Goal: Task Accomplishment & Management: Manage account settings

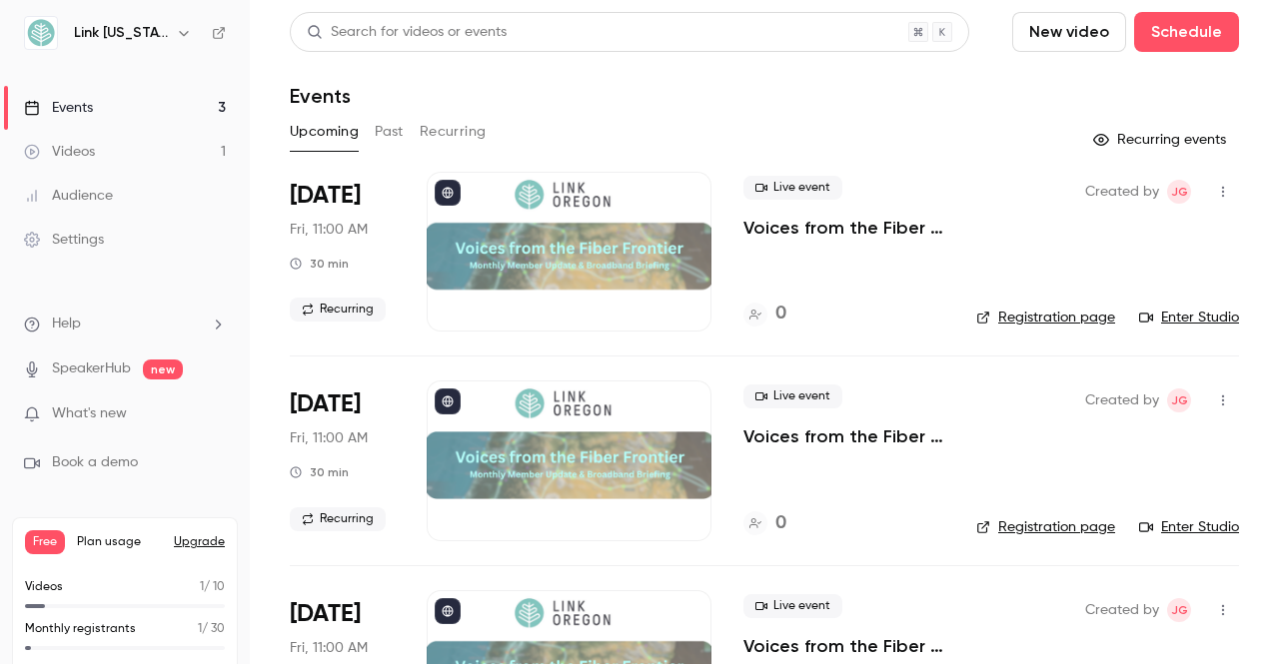
click at [133, 410] on p "What's new" at bounding box center [109, 414] width 170 height 21
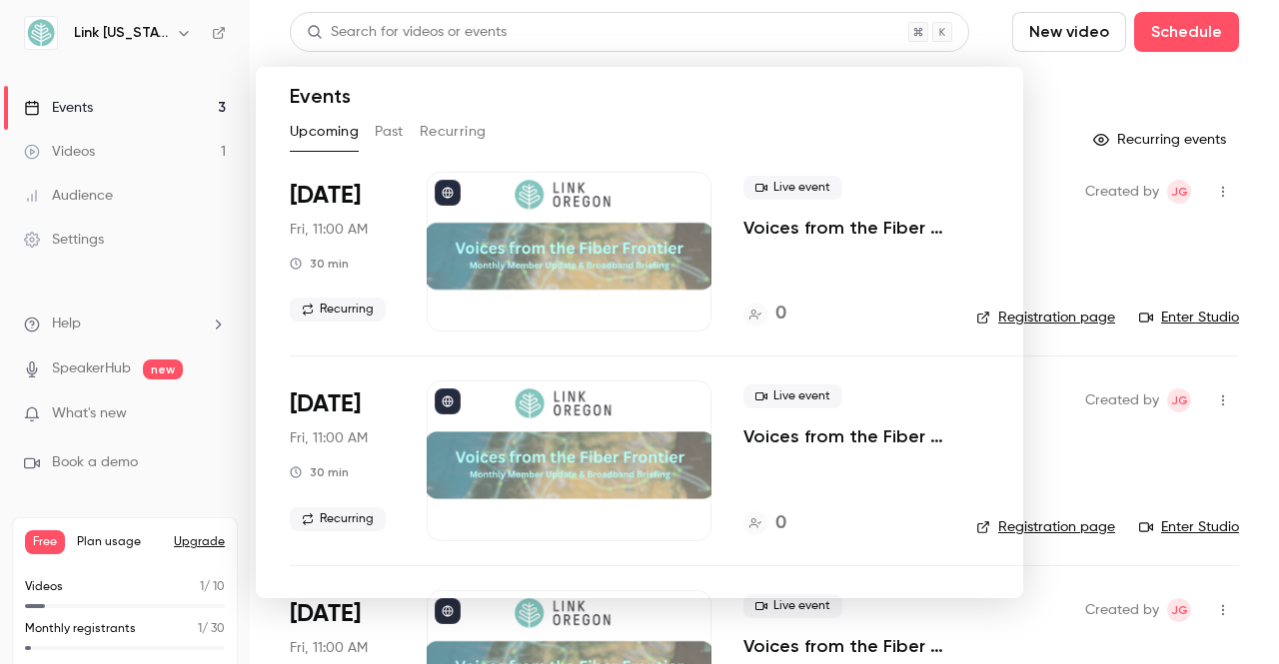
click at [240, 365] on div at bounding box center [639, 332] width 1279 height 664
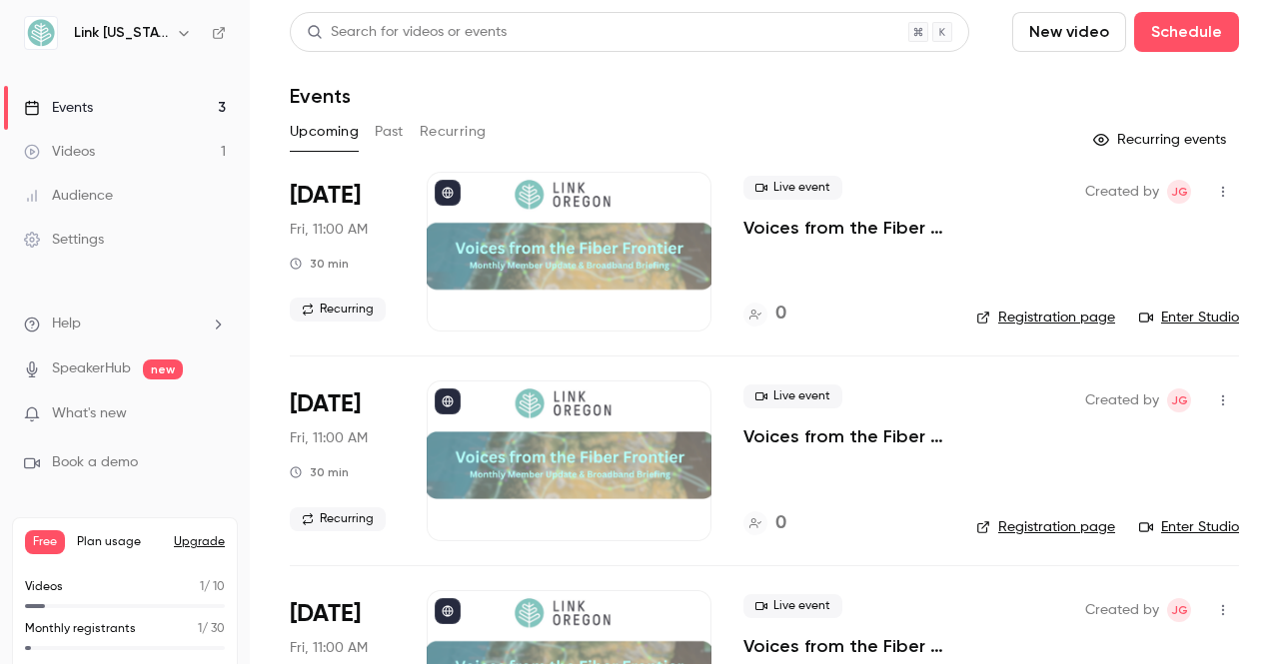
click at [129, 103] on link "Events 3" at bounding box center [125, 108] width 250 height 44
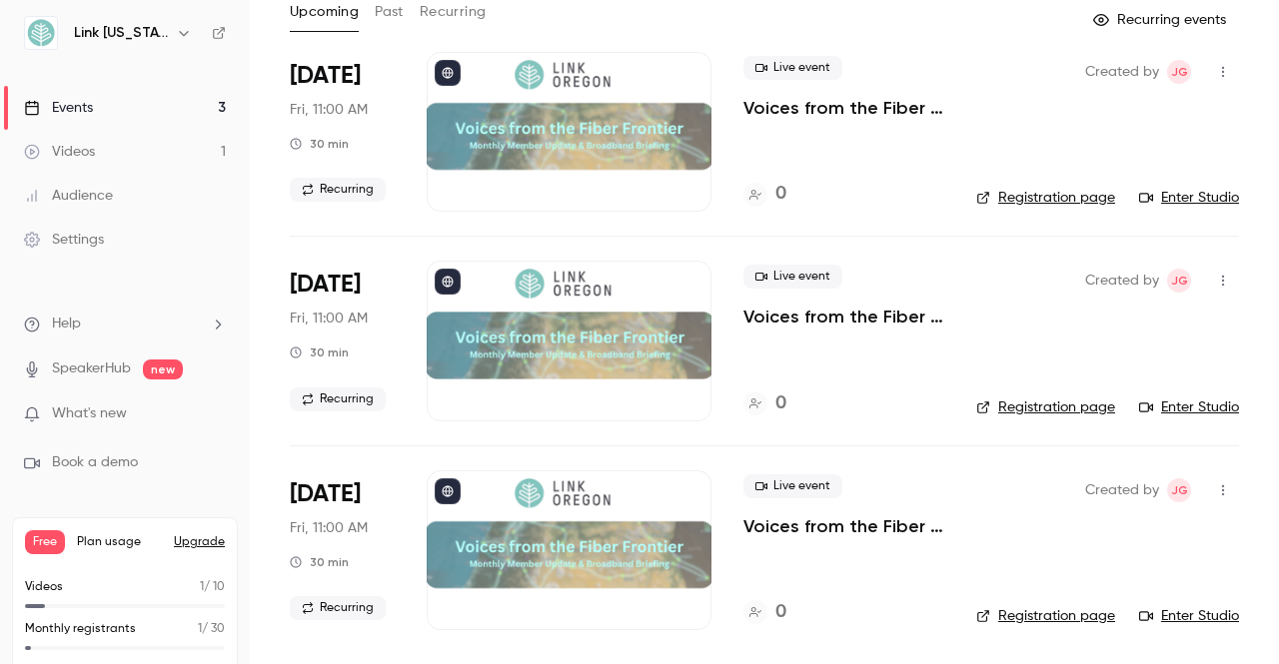
scroll to position [122, 0]
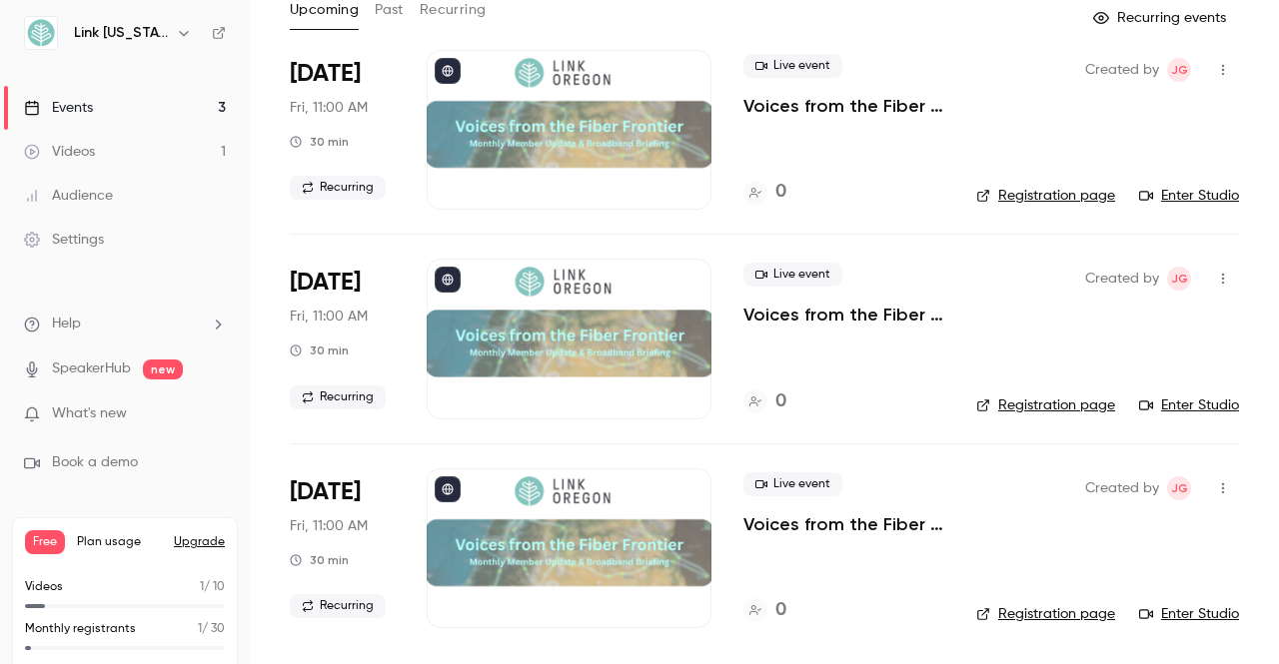
click at [1215, 493] on icon "button" at bounding box center [1223, 489] width 16 height 14
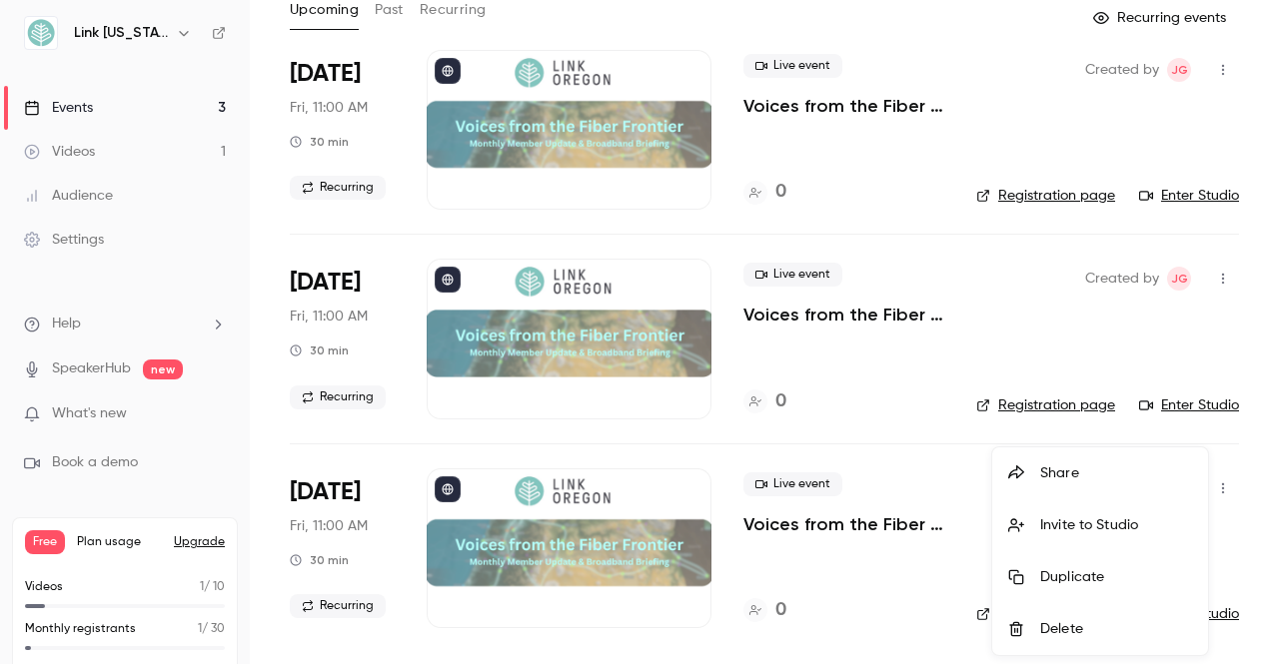
click at [686, 440] on div at bounding box center [639, 332] width 1279 height 664
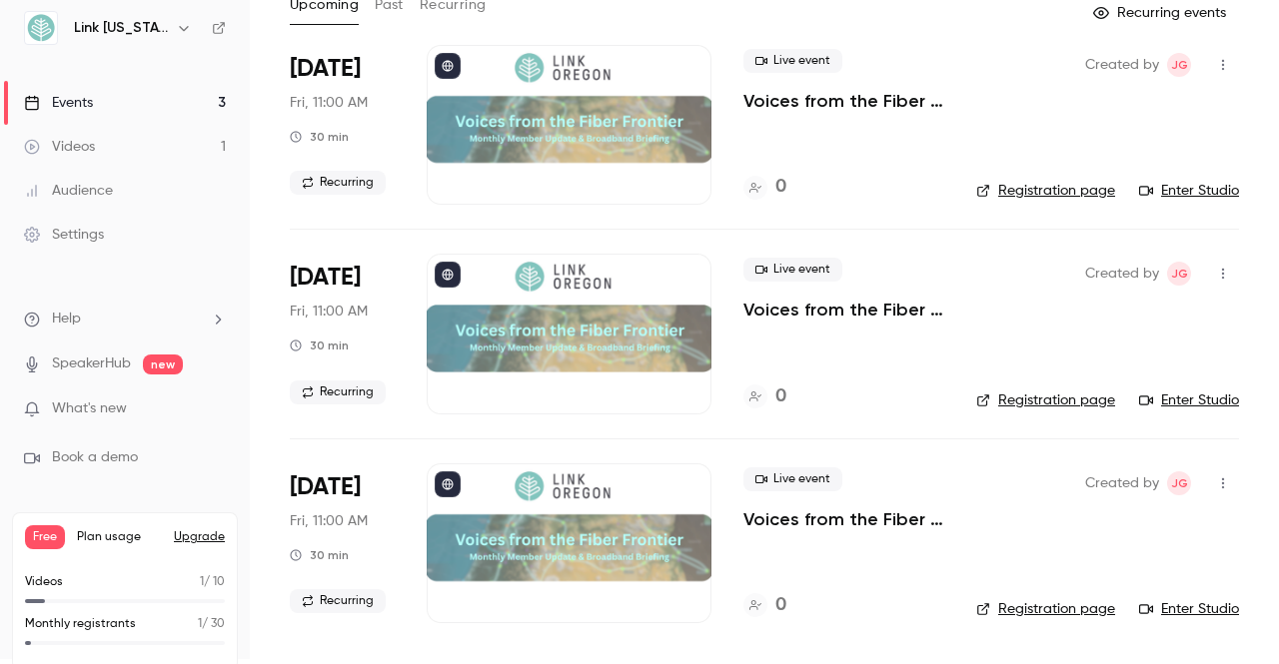
scroll to position [0, 0]
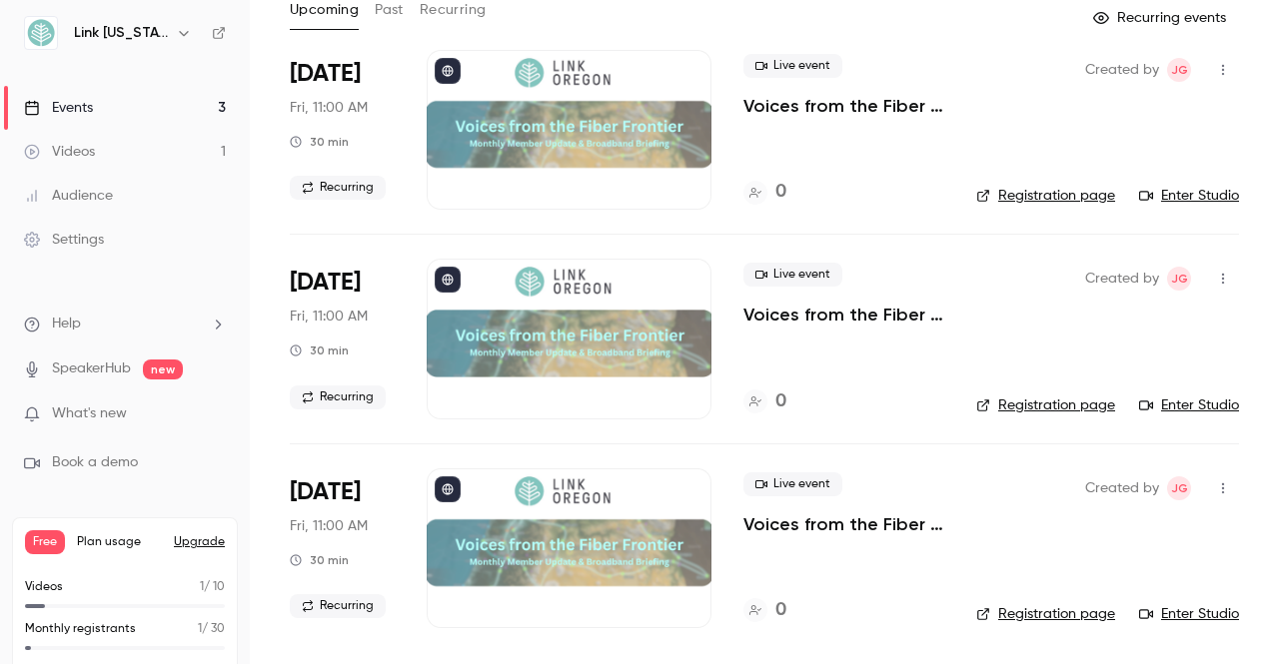
click at [176, 34] on icon "button" at bounding box center [184, 33] width 16 height 16
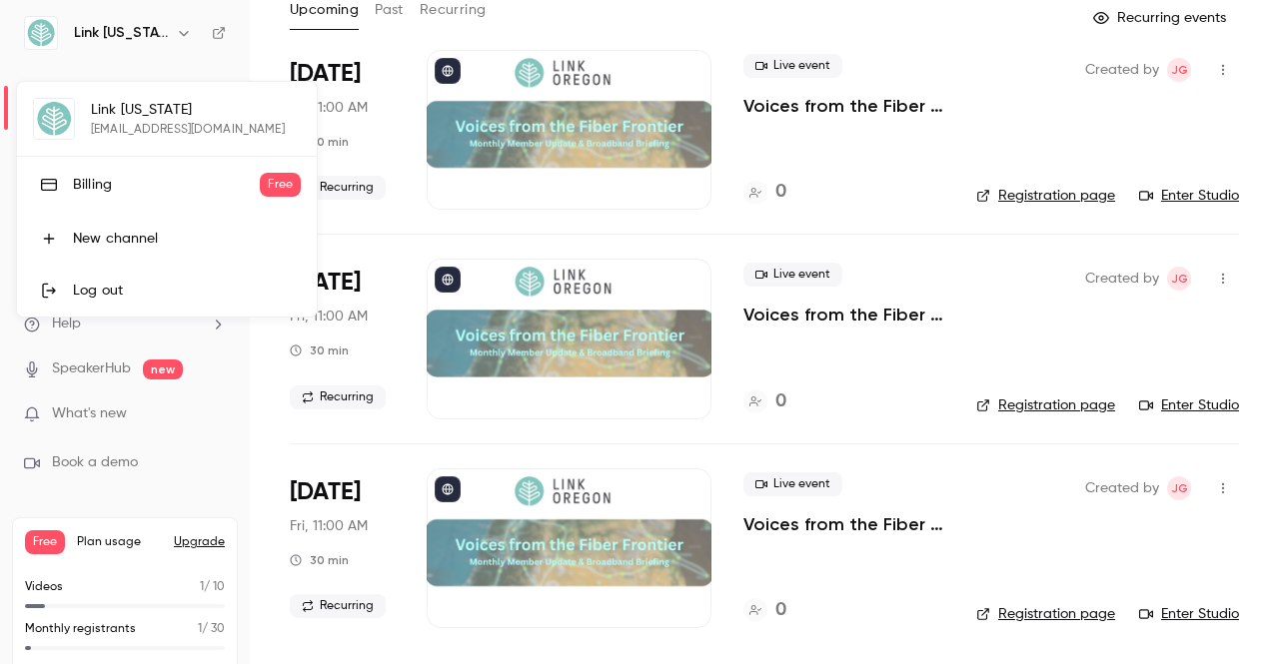
click at [258, 364] on div at bounding box center [639, 332] width 1279 height 664
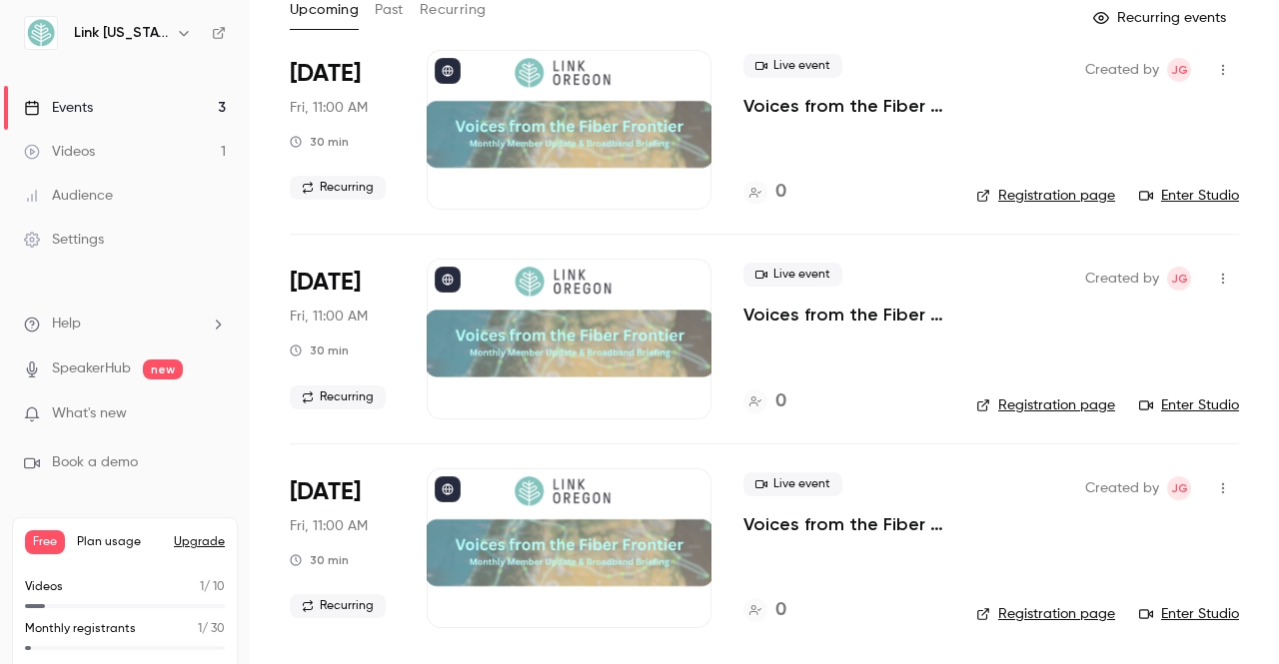
click at [427, 14] on button "Recurring" at bounding box center [453, 10] width 67 height 32
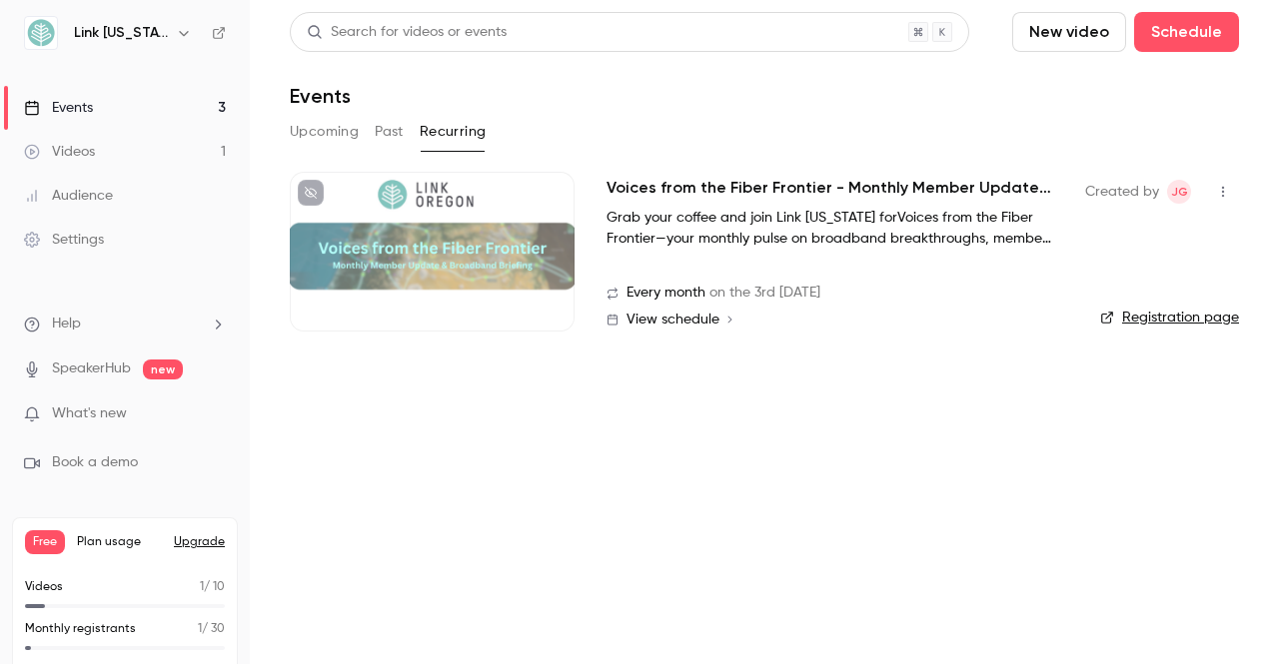
click at [707, 317] on span "View schedule" at bounding box center [672, 320] width 93 height 14
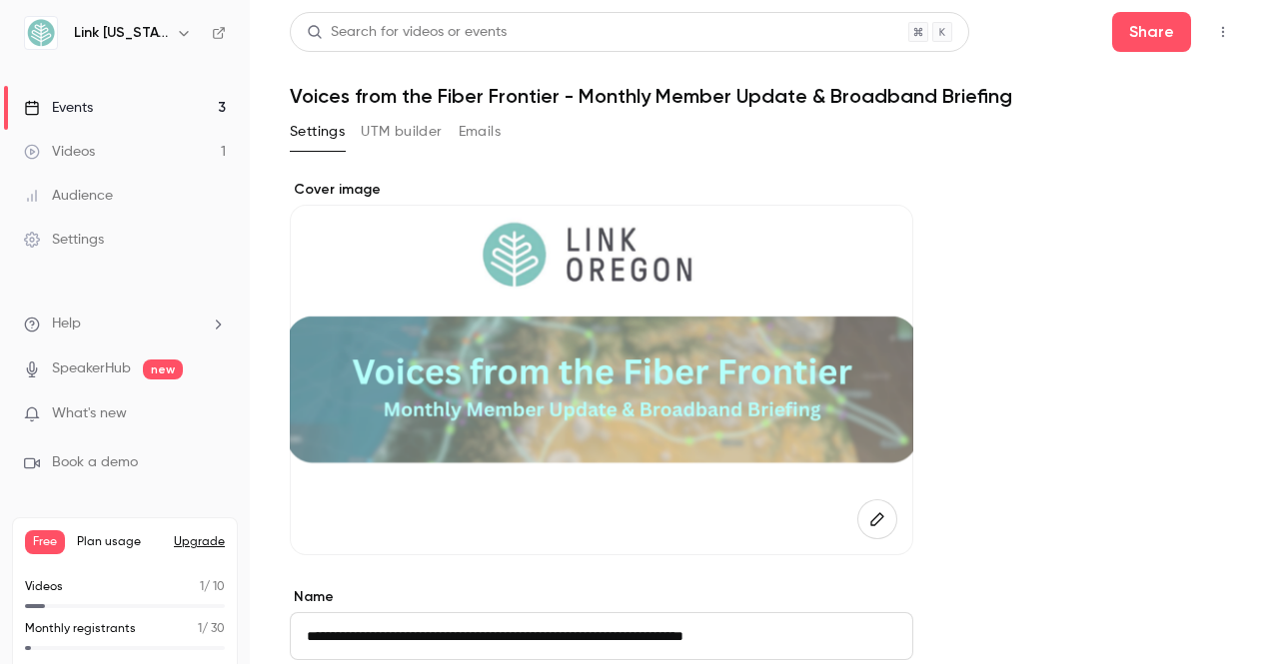
click at [1215, 31] on icon "button" at bounding box center [1223, 32] width 16 height 14
click at [1109, 30] on div at bounding box center [639, 332] width 1279 height 664
click at [1112, 30] on button "Share" at bounding box center [1151, 32] width 79 height 40
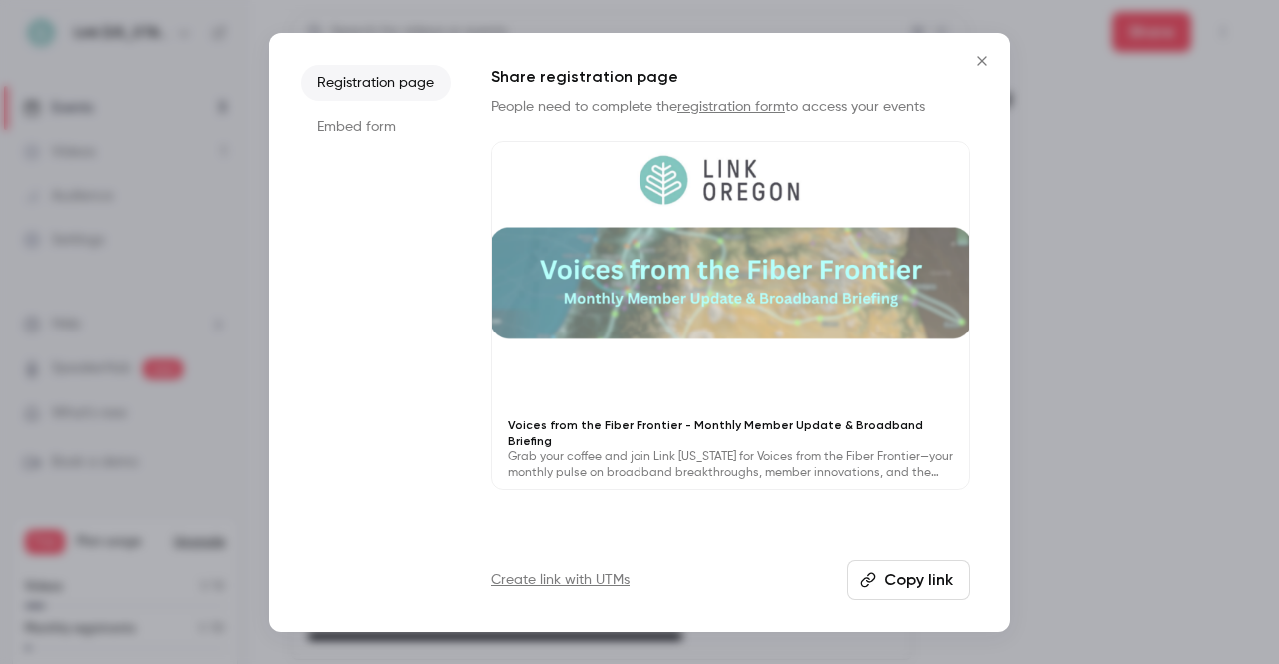
click at [339, 130] on li "Embed form" at bounding box center [376, 127] width 150 height 36
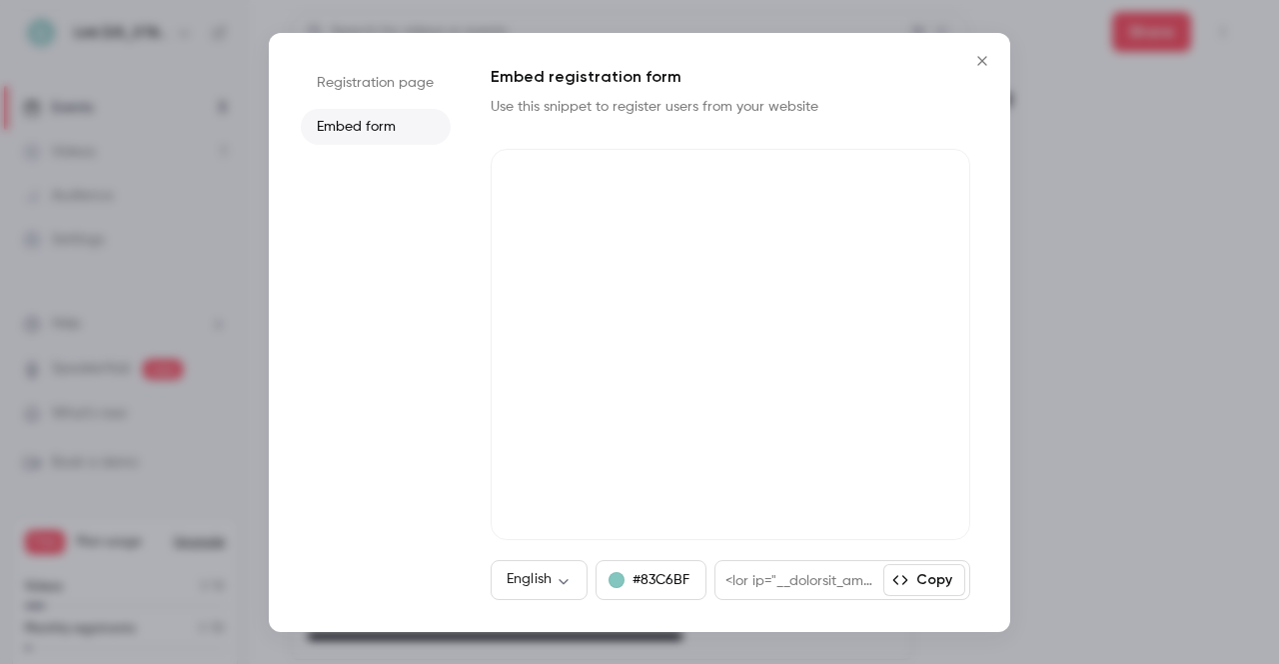
click at [355, 87] on li "Registration page" at bounding box center [376, 83] width 150 height 36
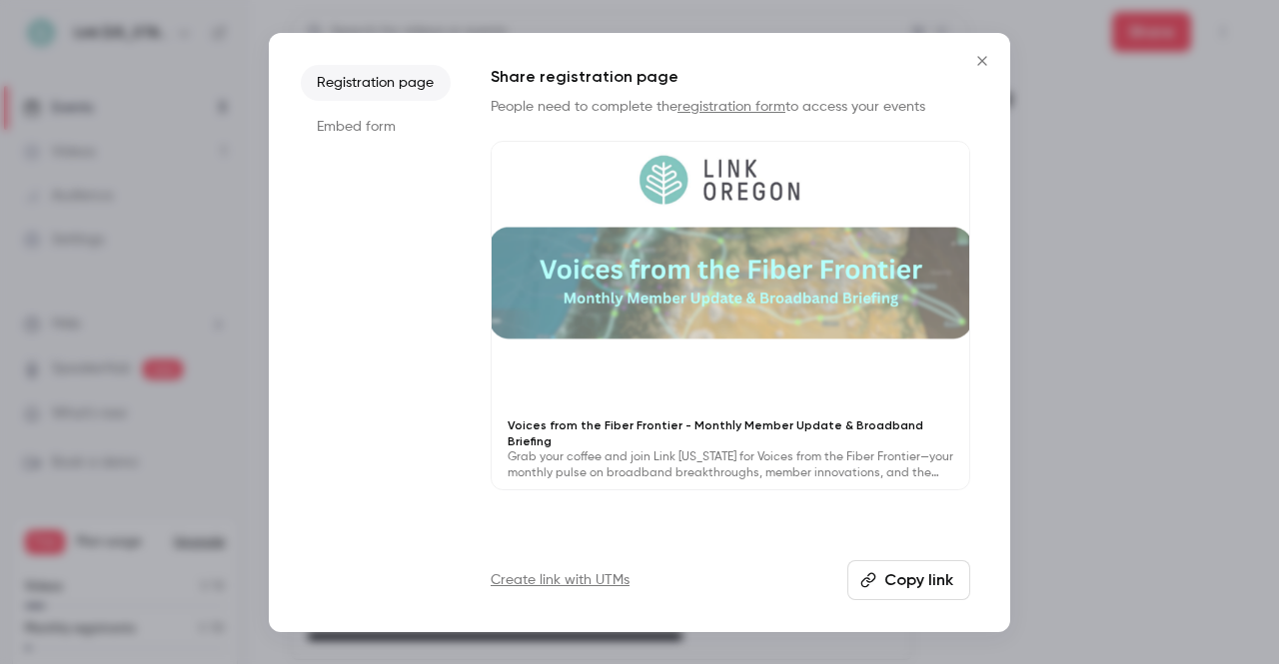
click at [983, 69] on button "Close" at bounding box center [982, 61] width 40 height 40
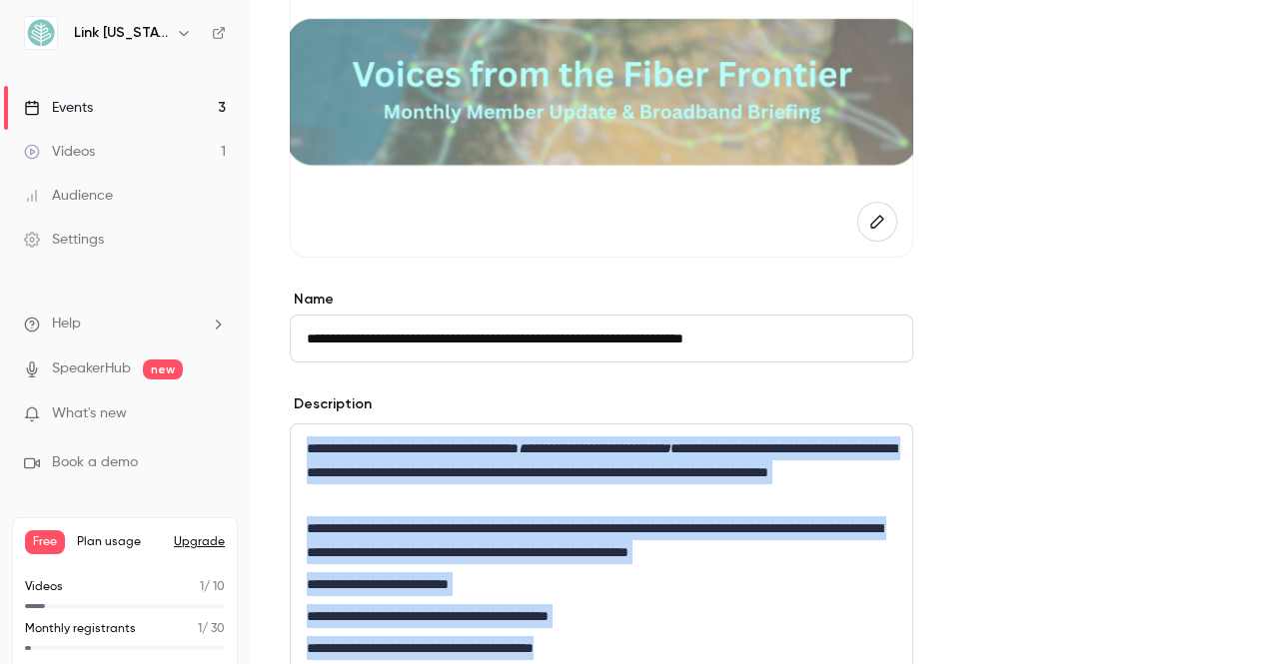
scroll to position [170, 0]
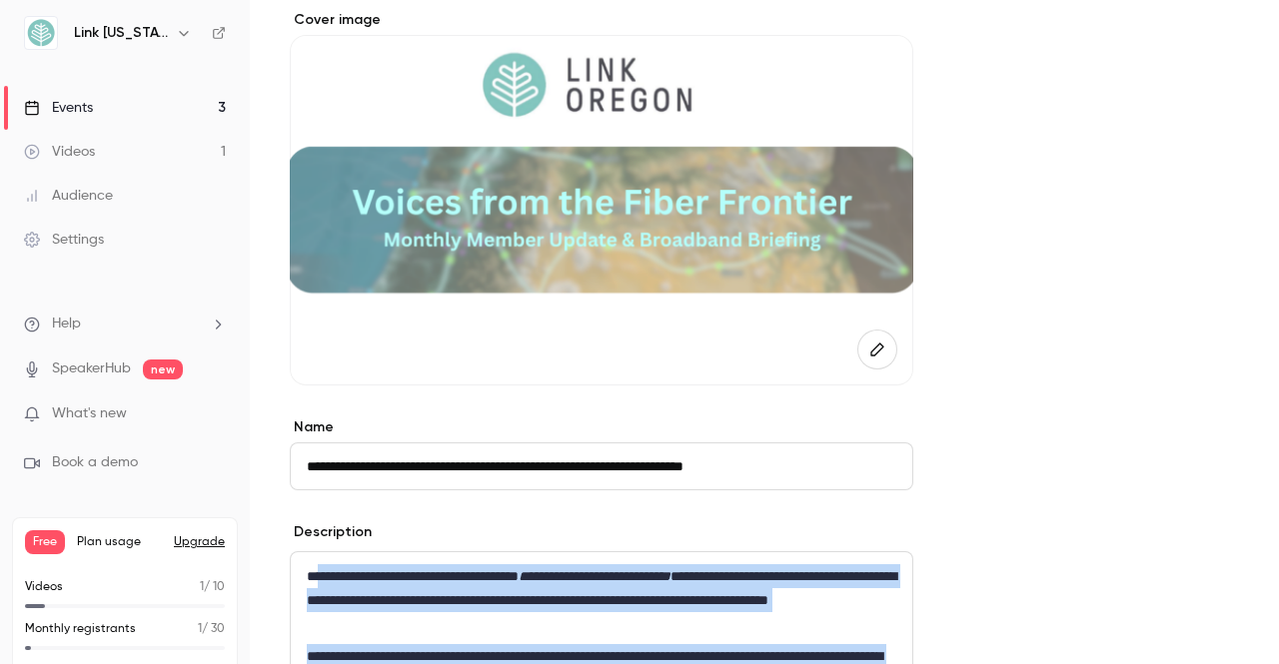
drag, startPoint x: 708, startPoint y: 256, endPoint x: 325, endPoint y: 286, distance: 384.8
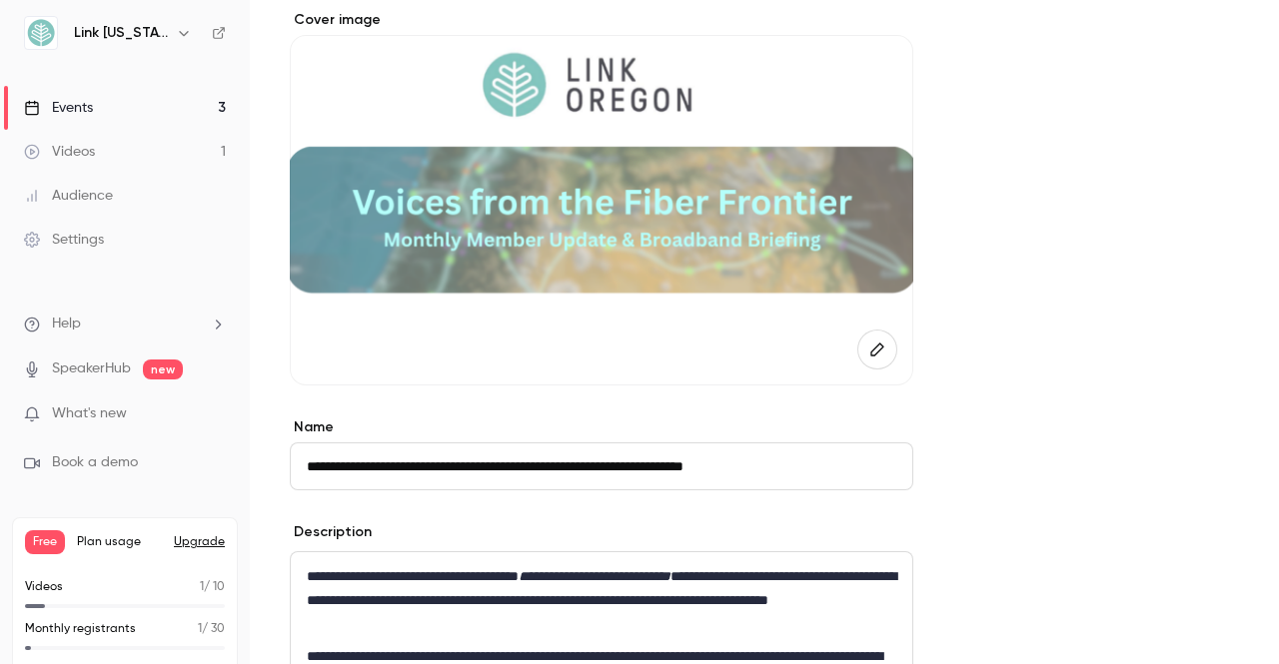
click at [172, 205] on link "Audience" at bounding box center [125, 196] width 250 height 44
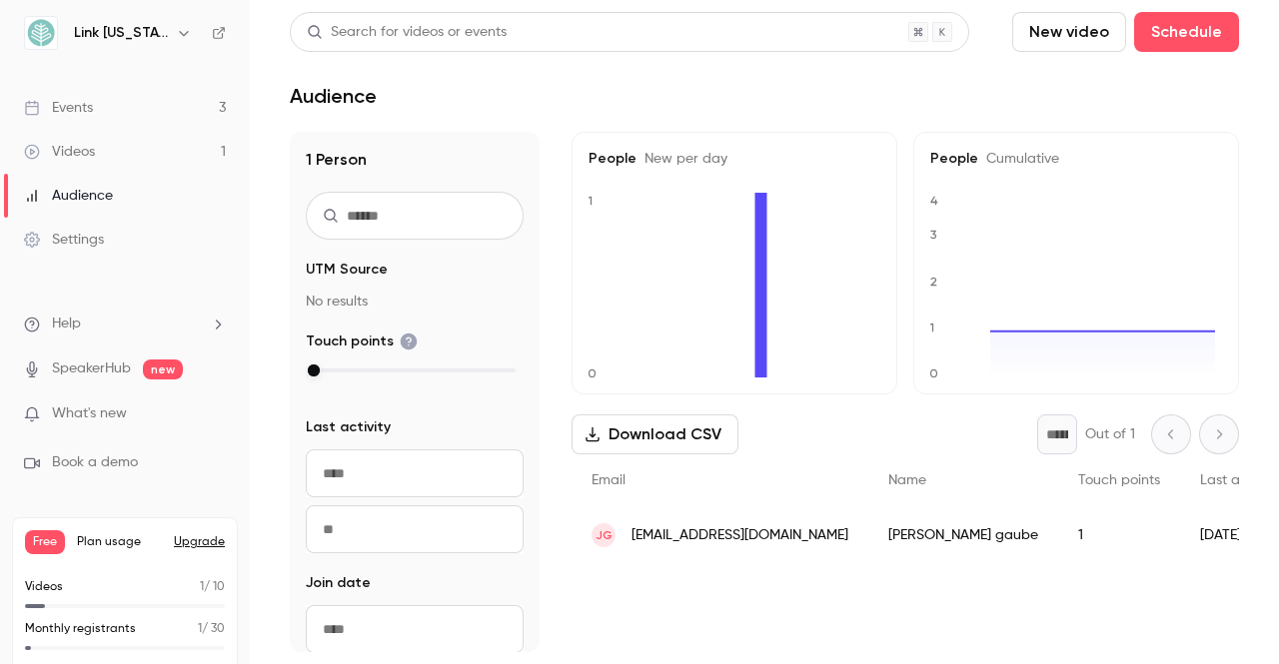
click at [167, 112] on link "Events 3" at bounding box center [125, 108] width 250 height 44
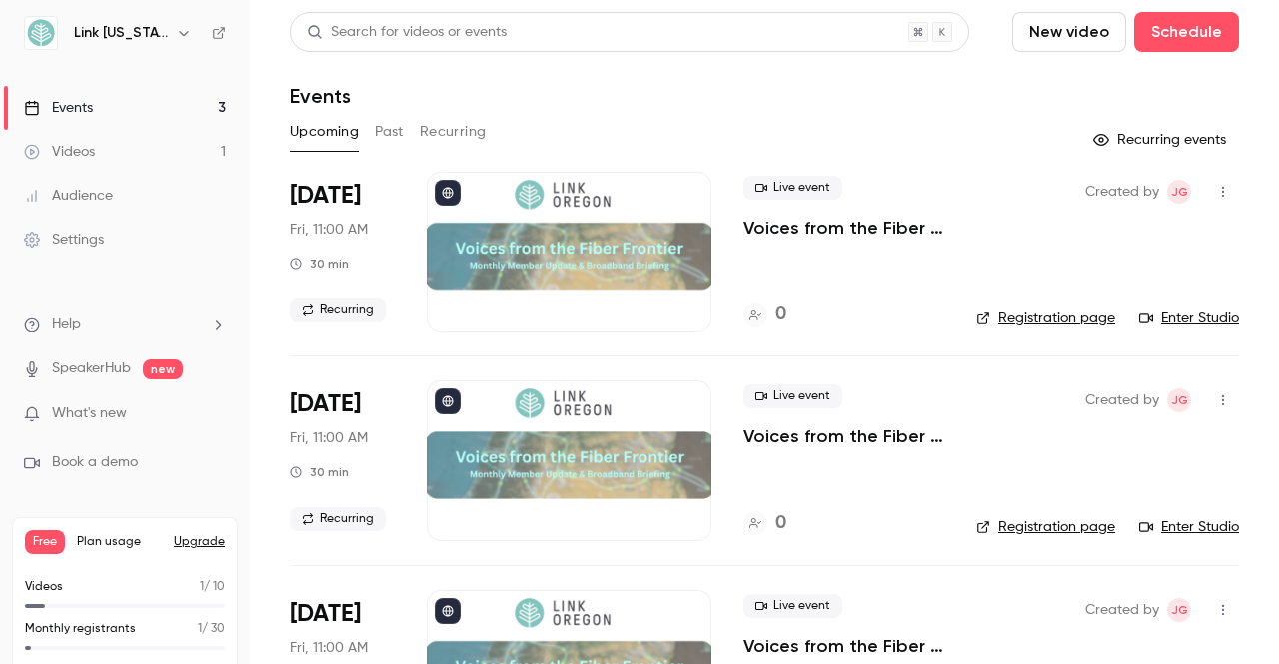
click at [456, 124] on button "Recurring" at bounding box center [453, 132] width 67 height 32
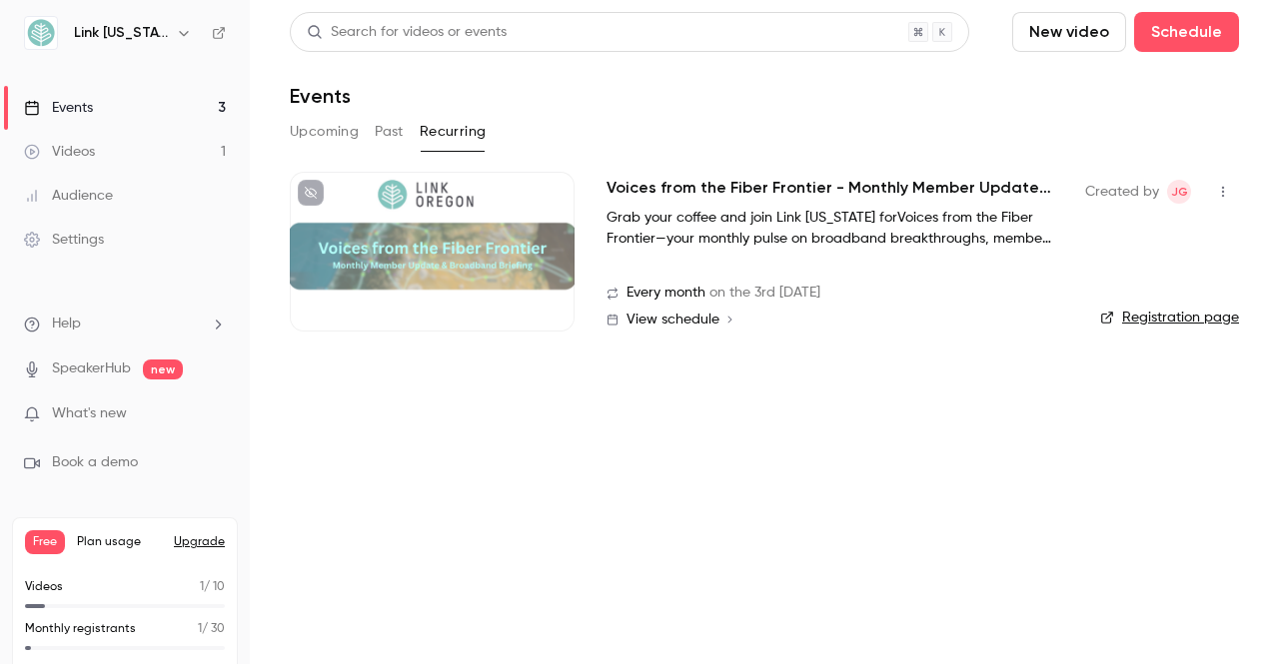
click at [1215, 190] on icon "button" at bounding box center [1223, 192] width 16 height 14
click at [1132, 247] on div "Share" at bounding box center [1131, 243] width 152 height 20
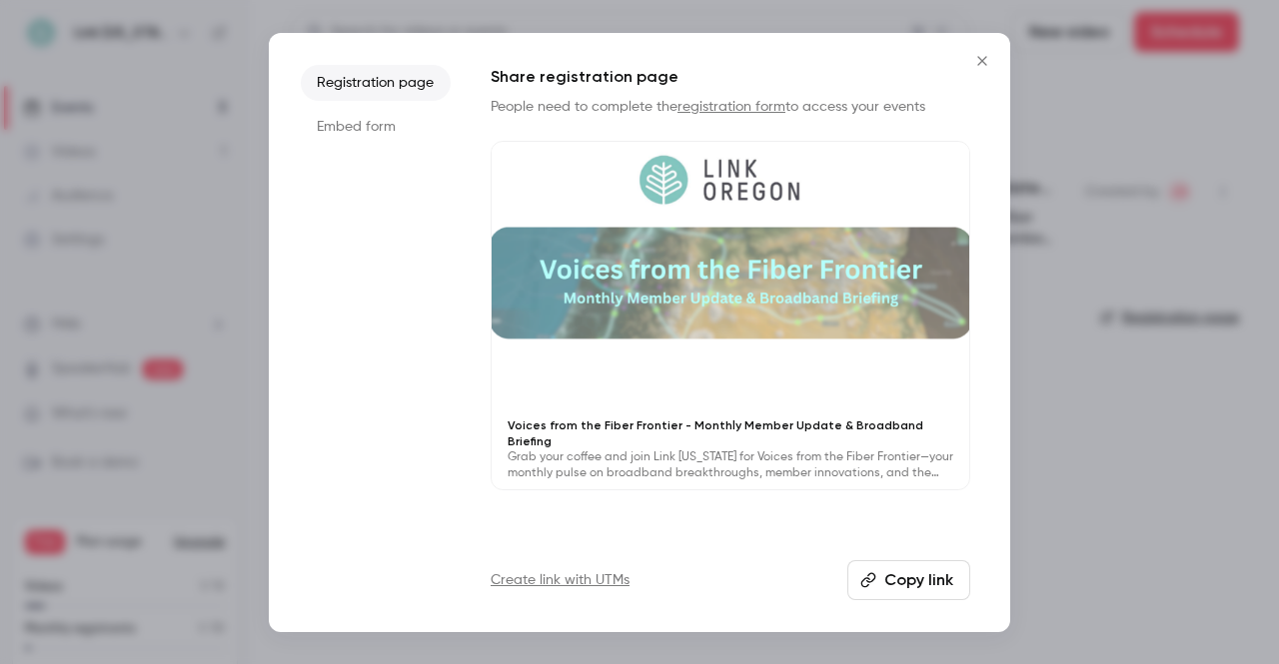
click at [982, 62] on icon "Close" at bounding box center [982, 61] width 24 height 16
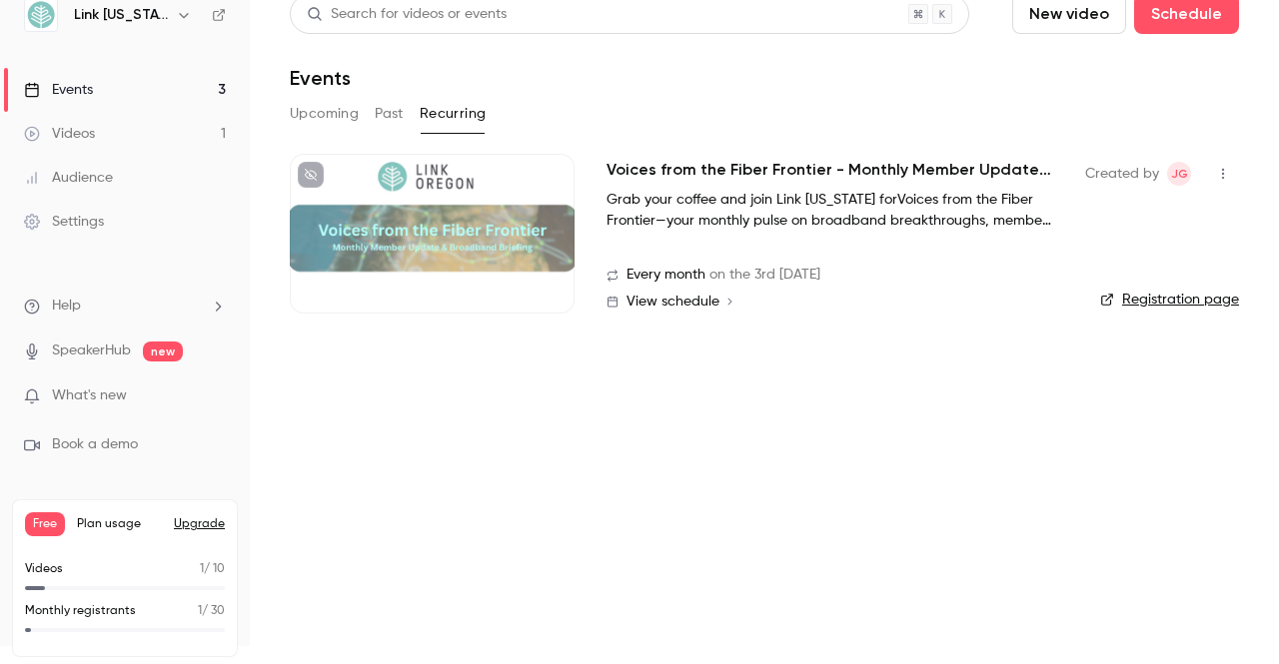
scroll to position [23, 0]
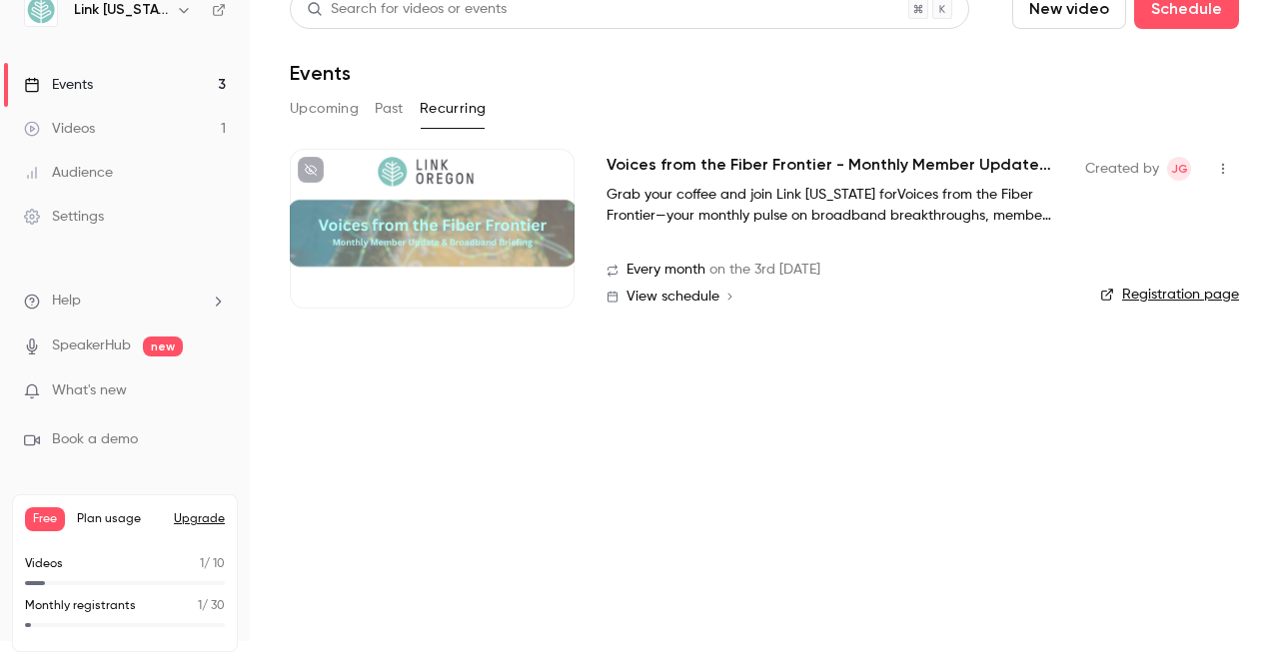
click at [318, 176] on button at bounding box center [311, 170] width 26 height 26
click at [514, 192] on div at bounding box center [432, 229] width 285 height 160
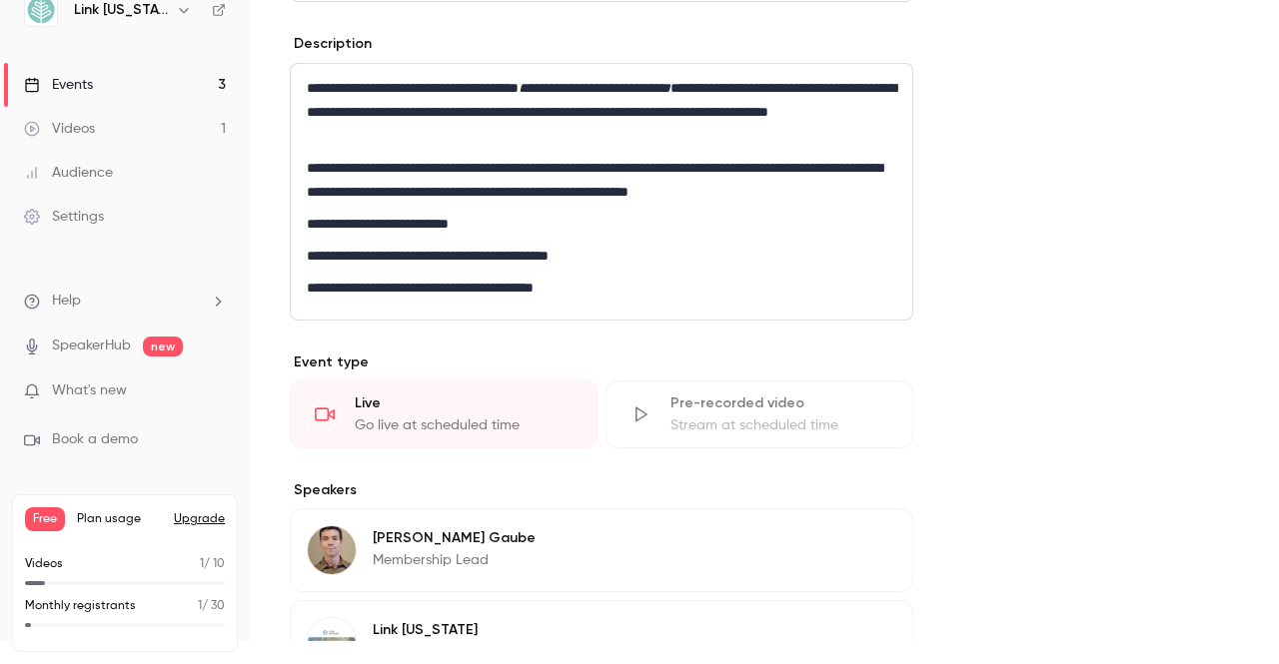
scroll to position [699, 0]
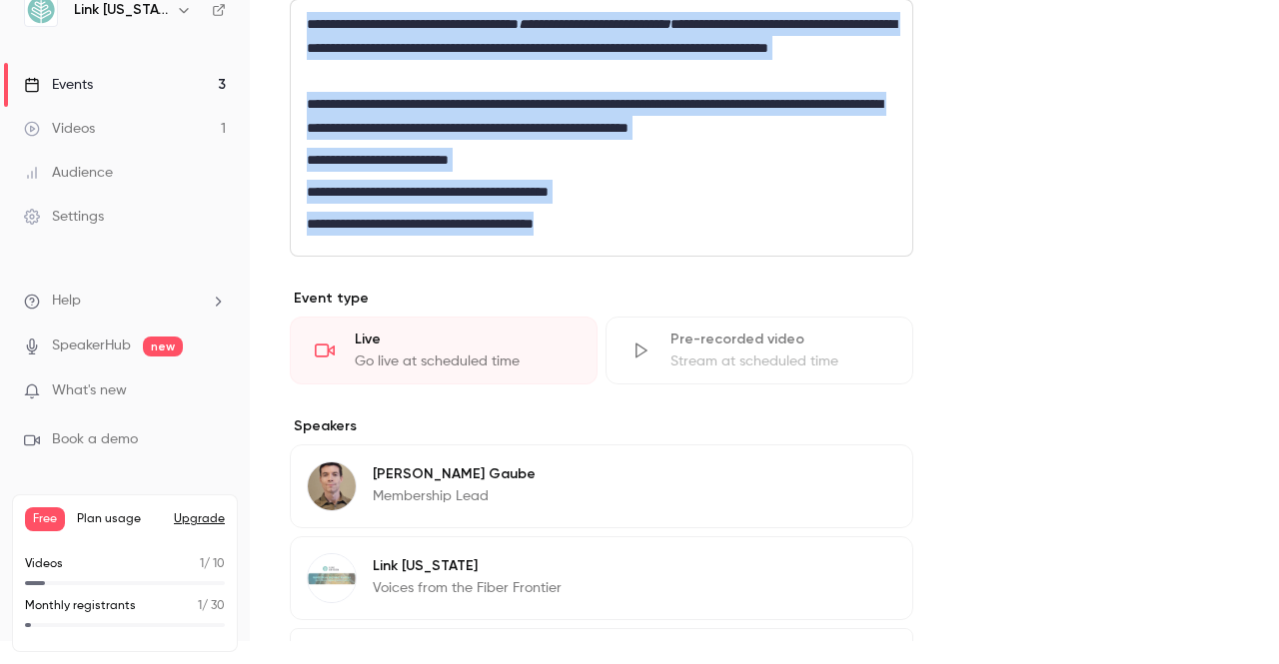
drag, startPoint x: 644, startPoint y: 230, endPoint x: 248, endPoint y: 26, distance: 445.9
click at [248, 26] on div "**********" at bounding box center [639, 332] width 1279 height 664
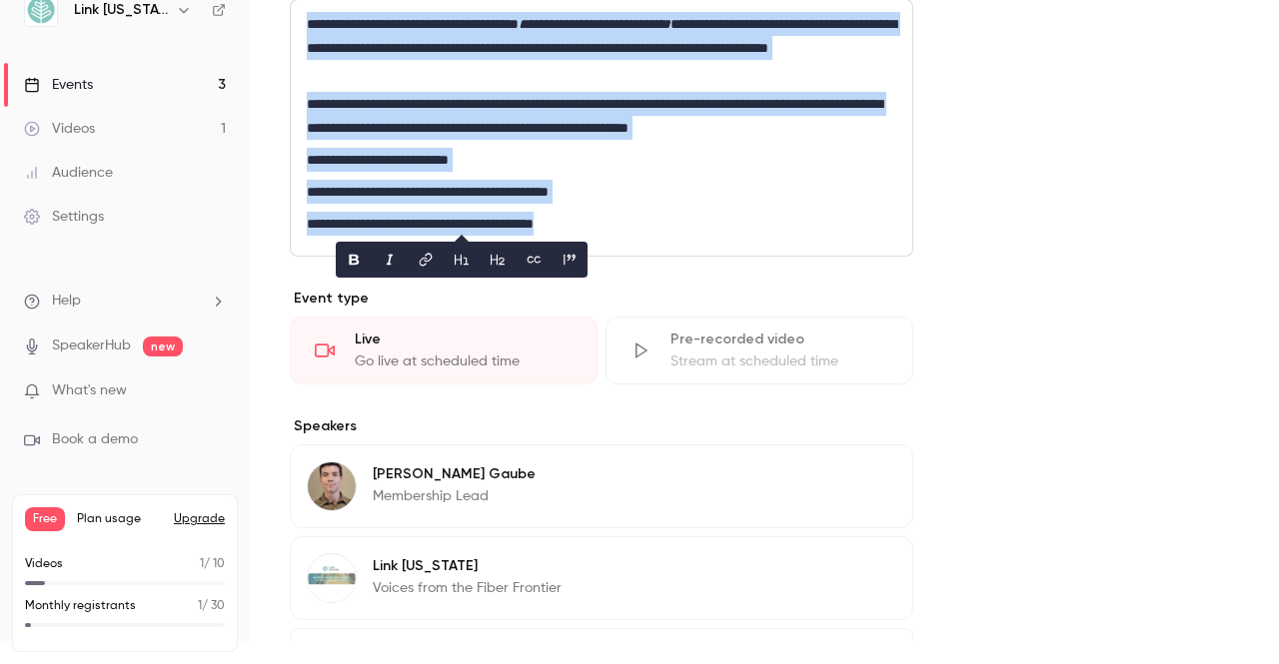
copy div "**********"
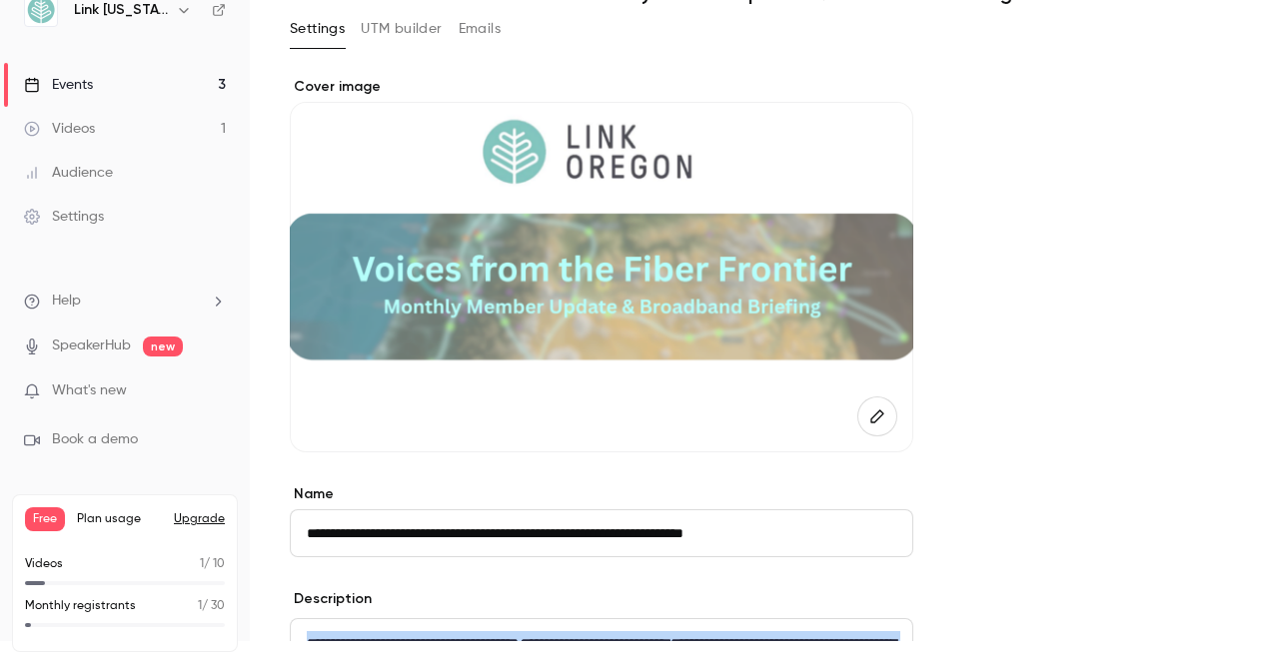
scroll to position [300, 0]
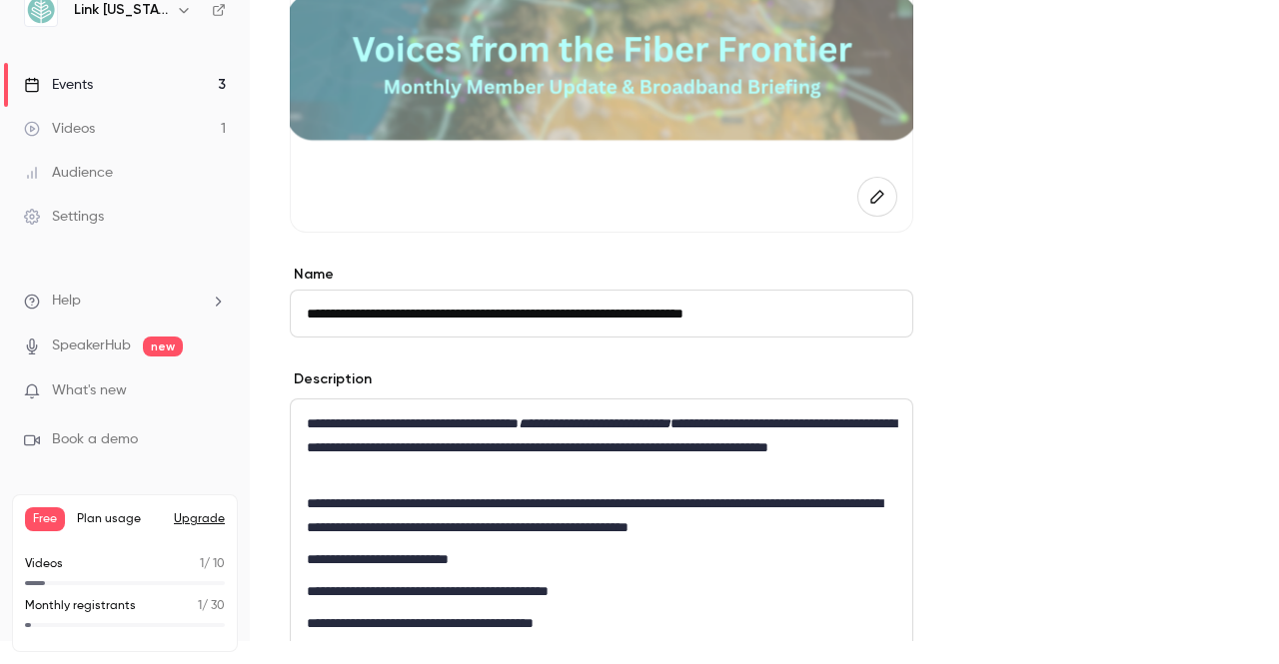
drag, startPoint x: 836, startPoint y: 317, endPoint x: 302, endPoint y: 312, distance: 534.5
click at [303, 312] on input "**********" at bounding box center [601, 314] width 623 height 48
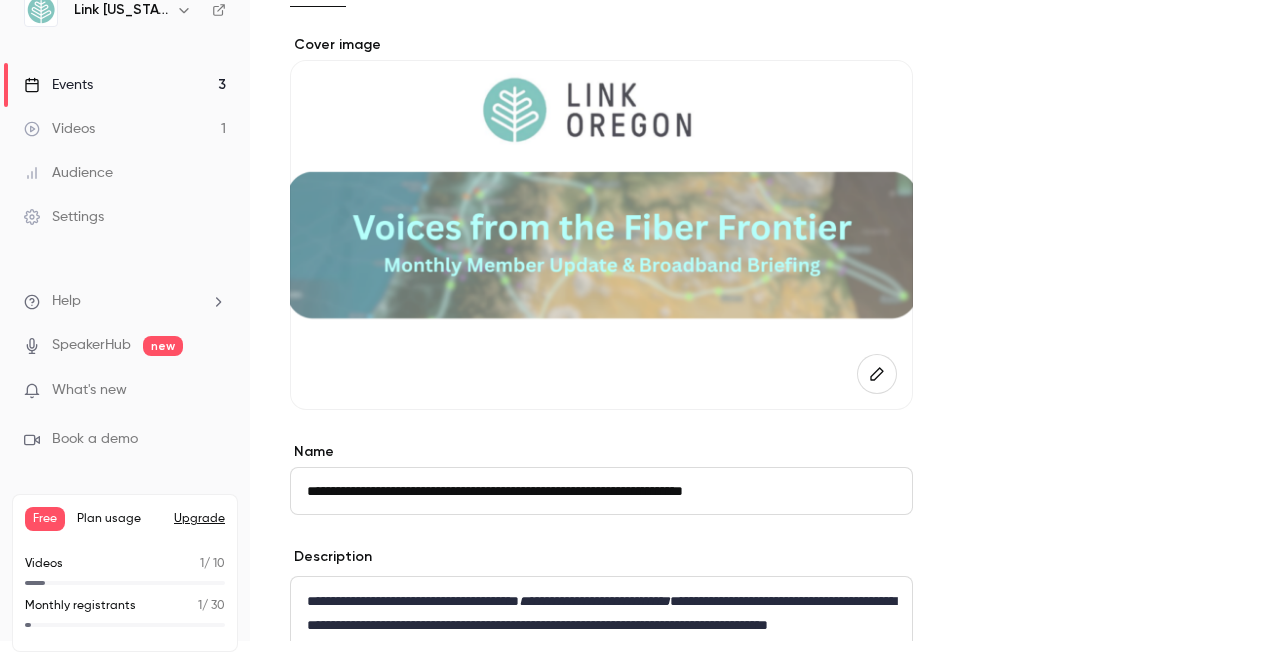
scroll to position [0, 0]
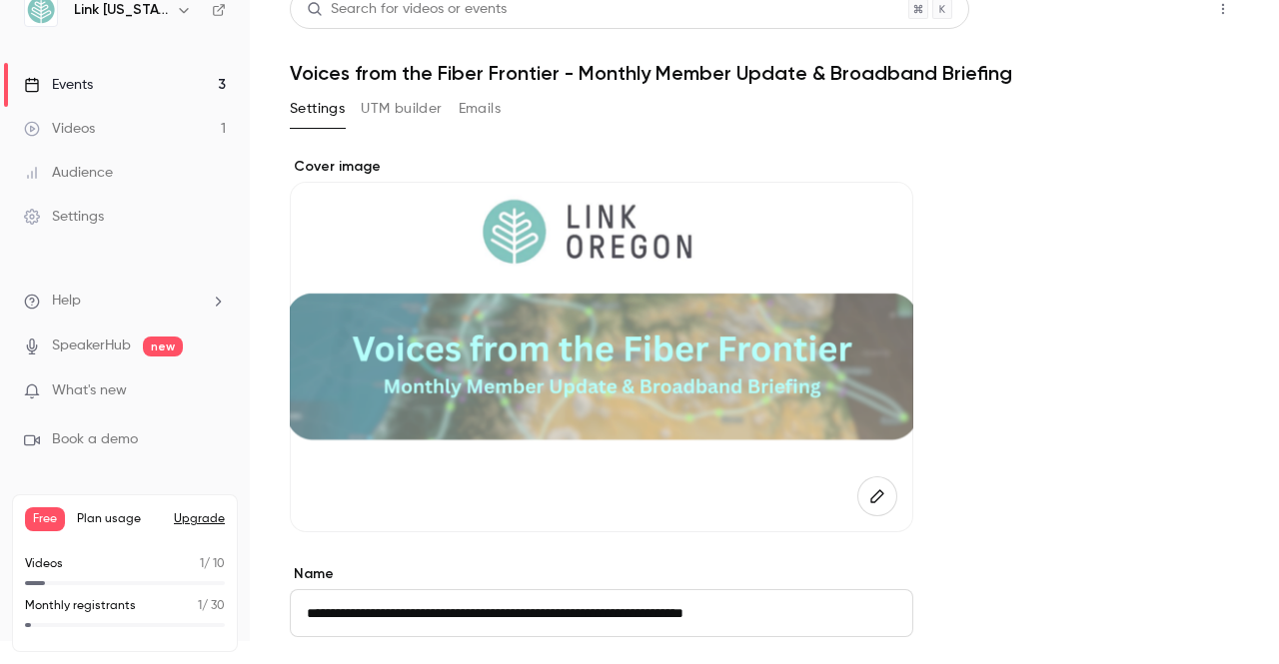
click at [1115, 21] on button "Share" at bounding box center [1151, 9] width 79 height 40
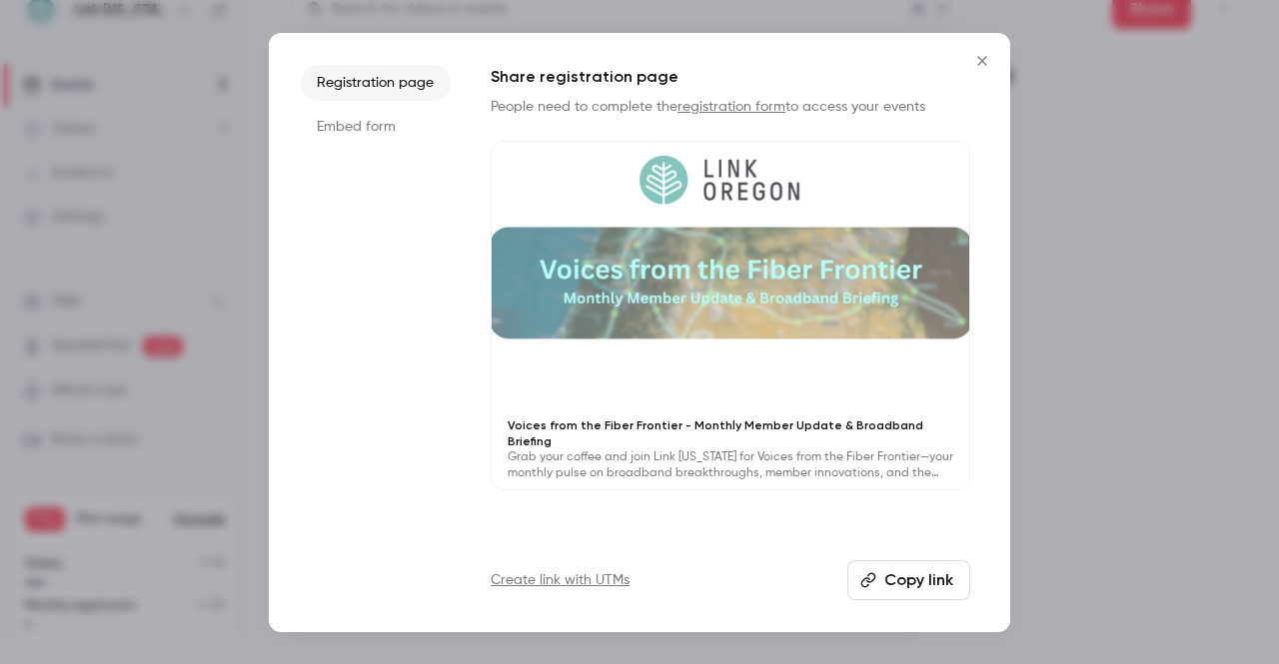
click at [940, 592] on button "Copy link" at bounding box center [908, 580] width 123 height 40
click at [984, 57] on icon "Close" at bounding box center [982, 61] width 24 height 16
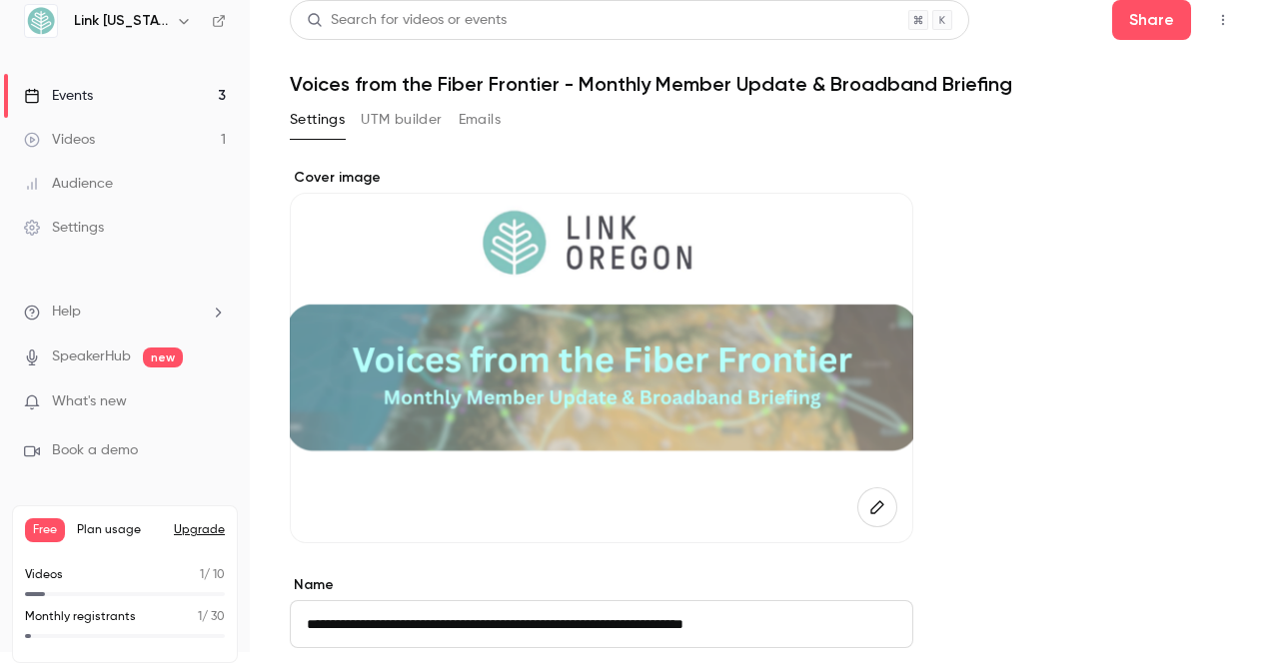
click at [111, 227] on link "Settings" at bounding box center [125, 228] width 250 height 44
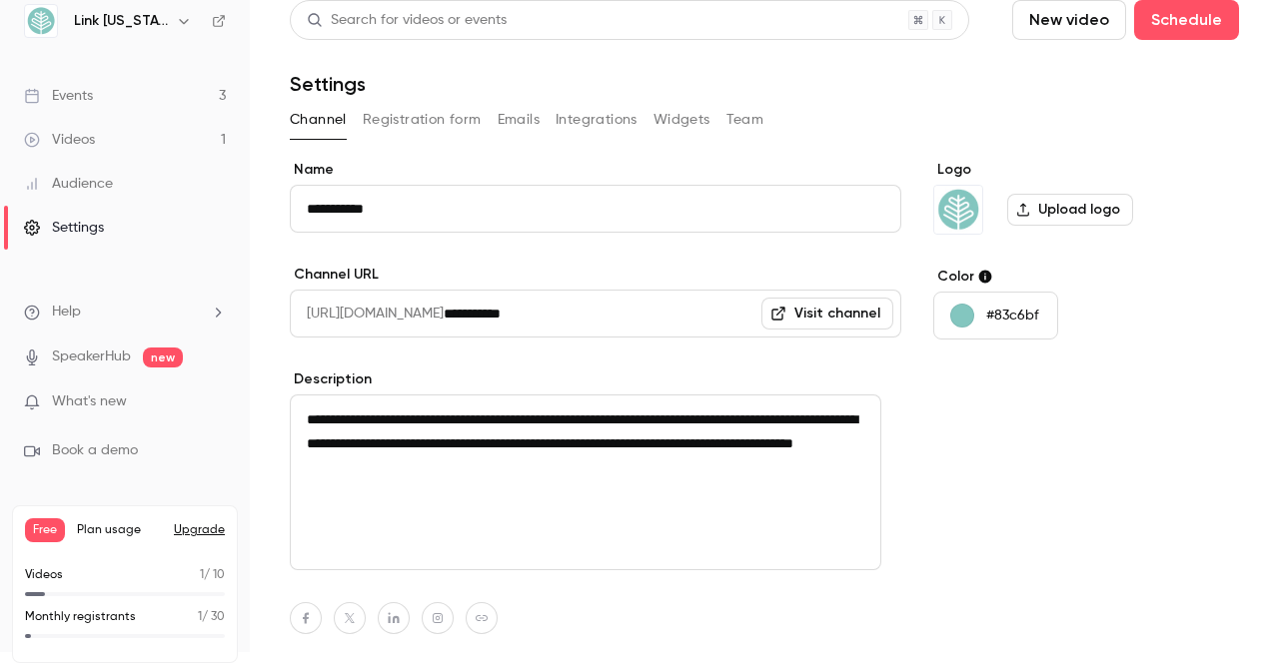
click at [592, 126] on button "Integrations" at bounding box center [596, 120] width 82 height 32
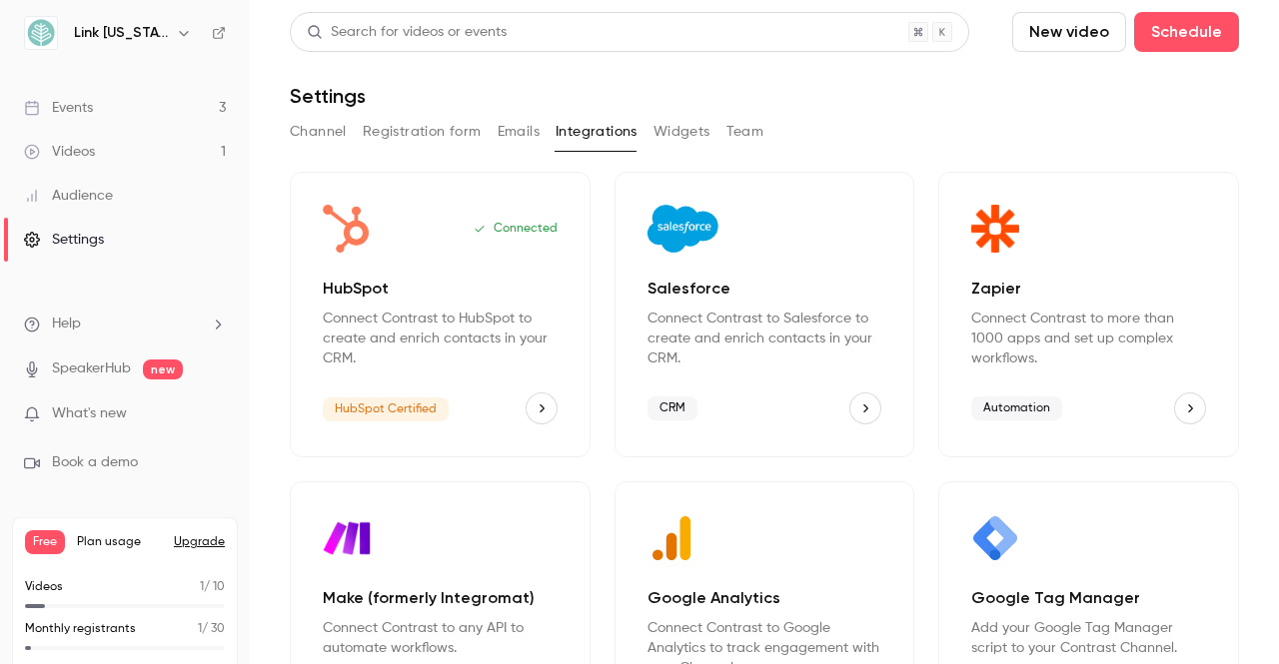
click at [650, 126] on div "Channel Registration form Emails Integrations Widgets Team" at bounding box center [764, 132] width 949 height 32
click at [660, 133] on button "Widgets" at bounding box center [681, 132] width 57 height 32
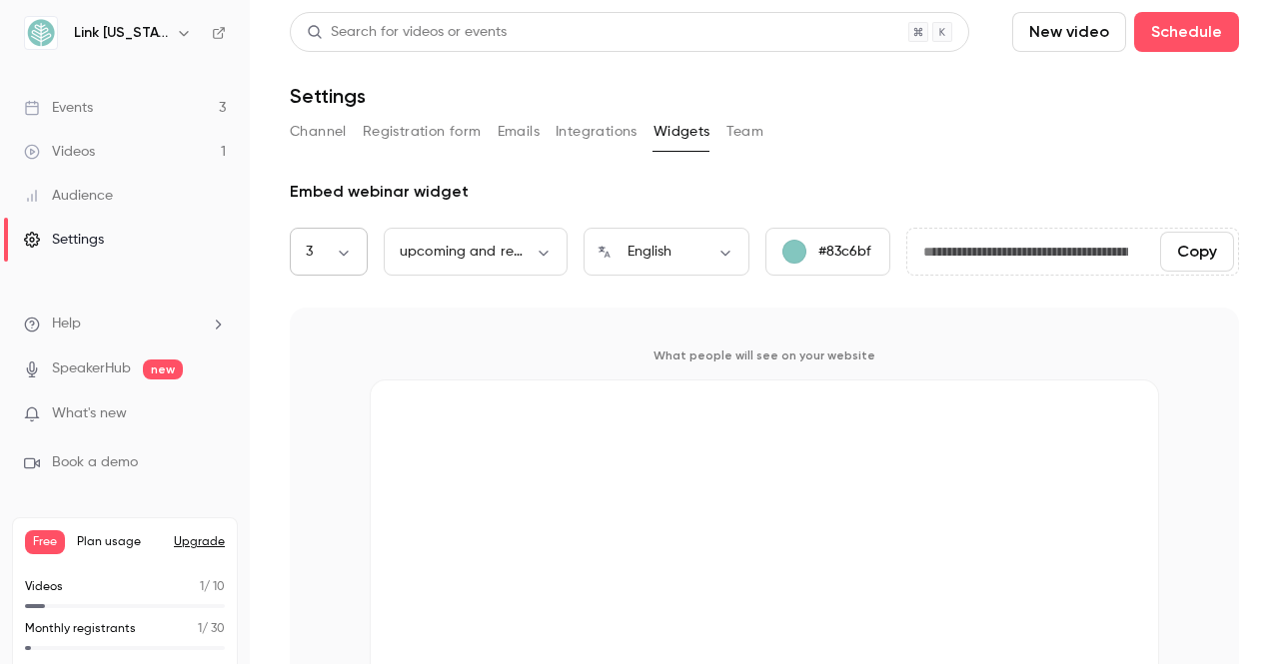
click at [343, 260] on body "**********" at bounding box center [639, 355] width 1279 height 711
click at [343, 260] on li "3" at bounding box center [329, 259] width 78 height 52
click at [401, 321] on div "What people will see on your website" at bounding box center [764, 550] width 949 height 485
click at [315, 136] on button "Channel" at bounding box center [318, 132] width 57 height 32
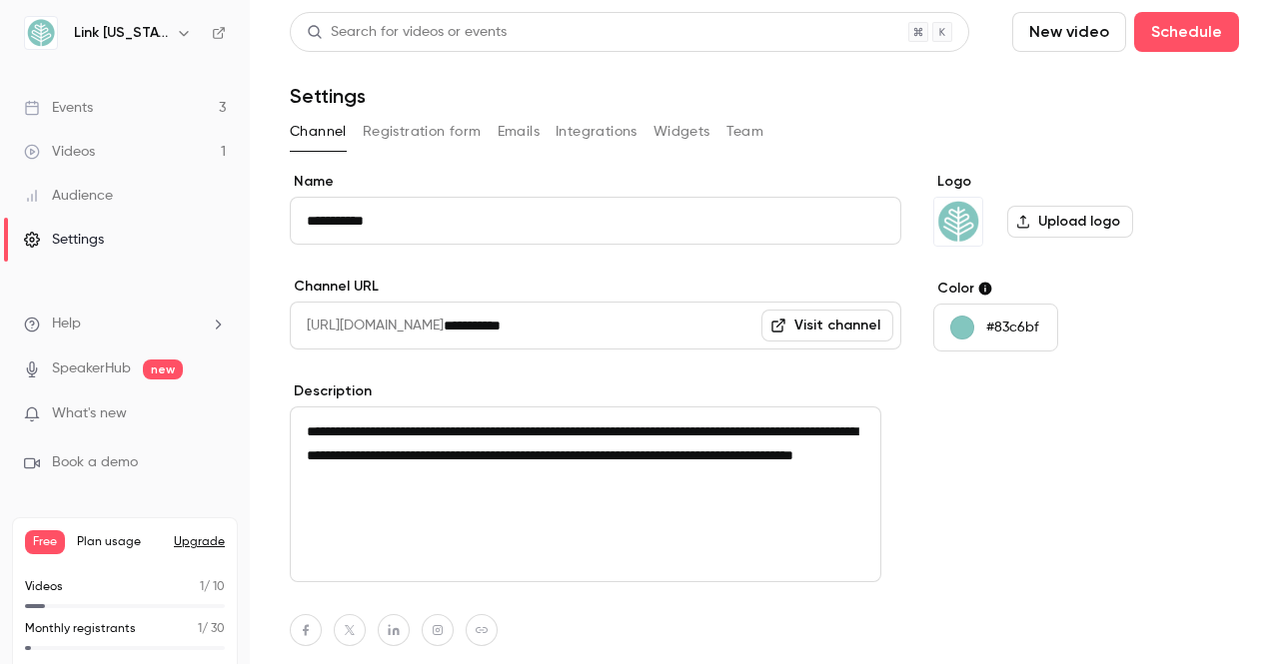
click at [376, 129] on button "Registration form" at bounding box center [422, 132] width 119 height 32
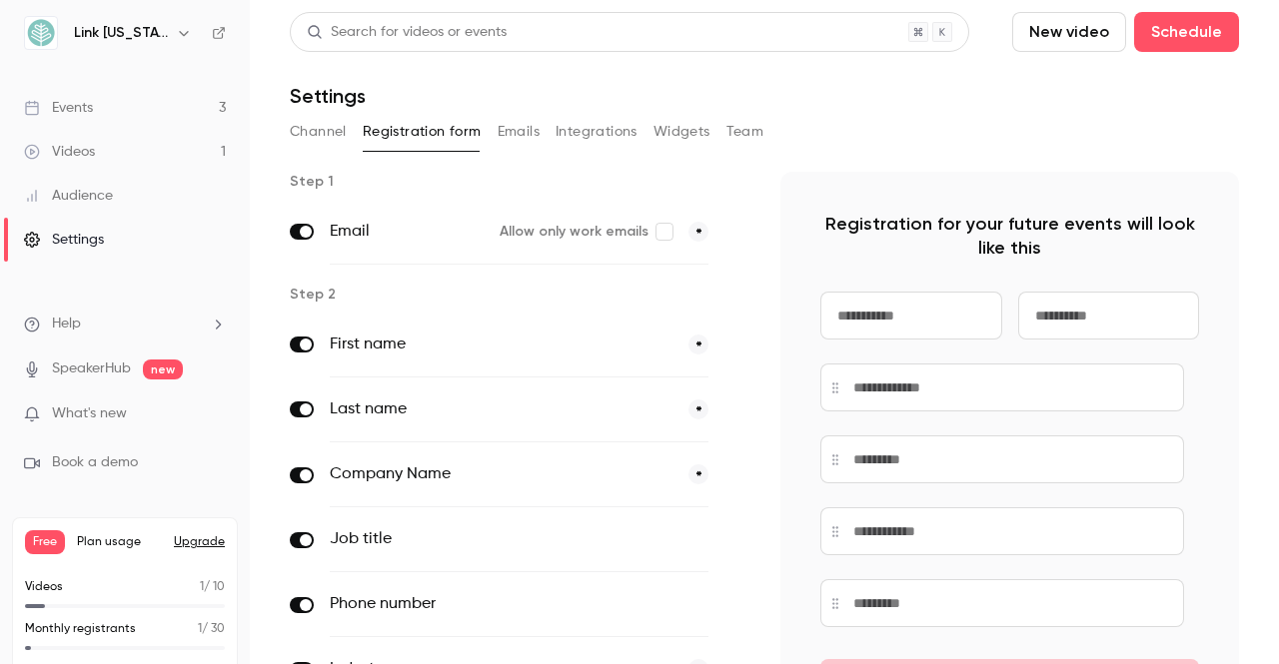
click at [749, 137] on button "Team" at bounding box center [745, 132] width 38 height 32
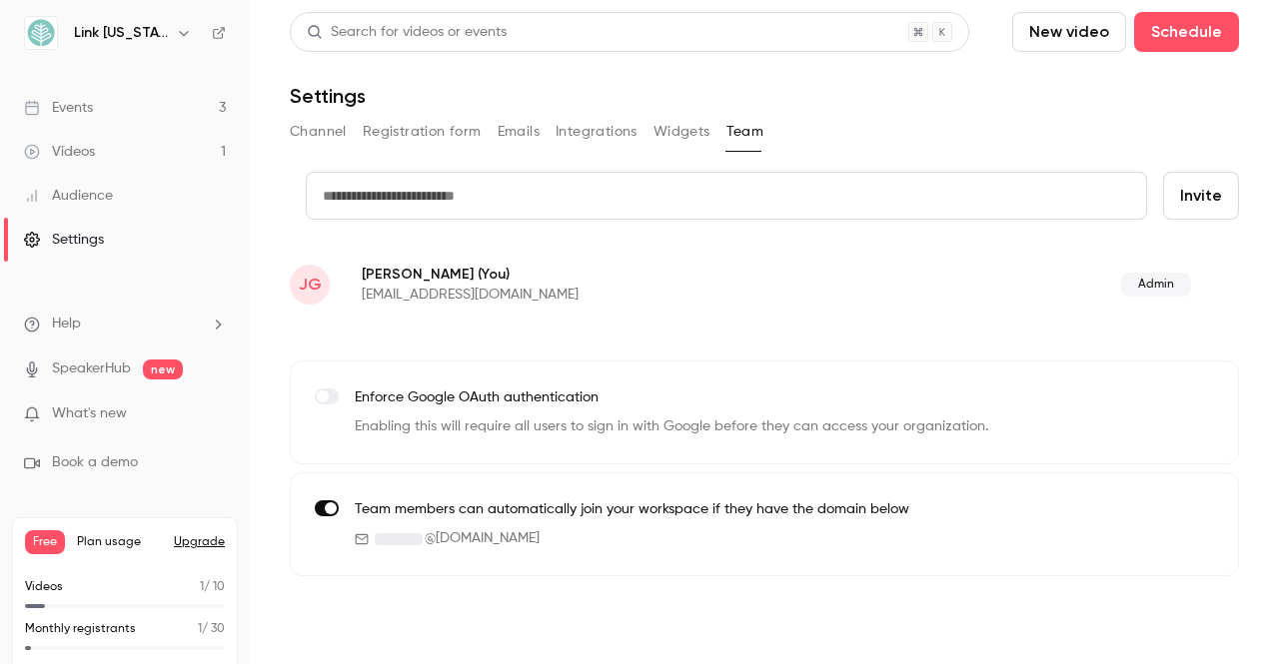
click at [603, 204] on input "text" at bounding box center [726, 196] width 841 height 48
type input "**********"
click at [1184, 190] on button "Invite" at bounding box center [1201, 196] width 76 height 48
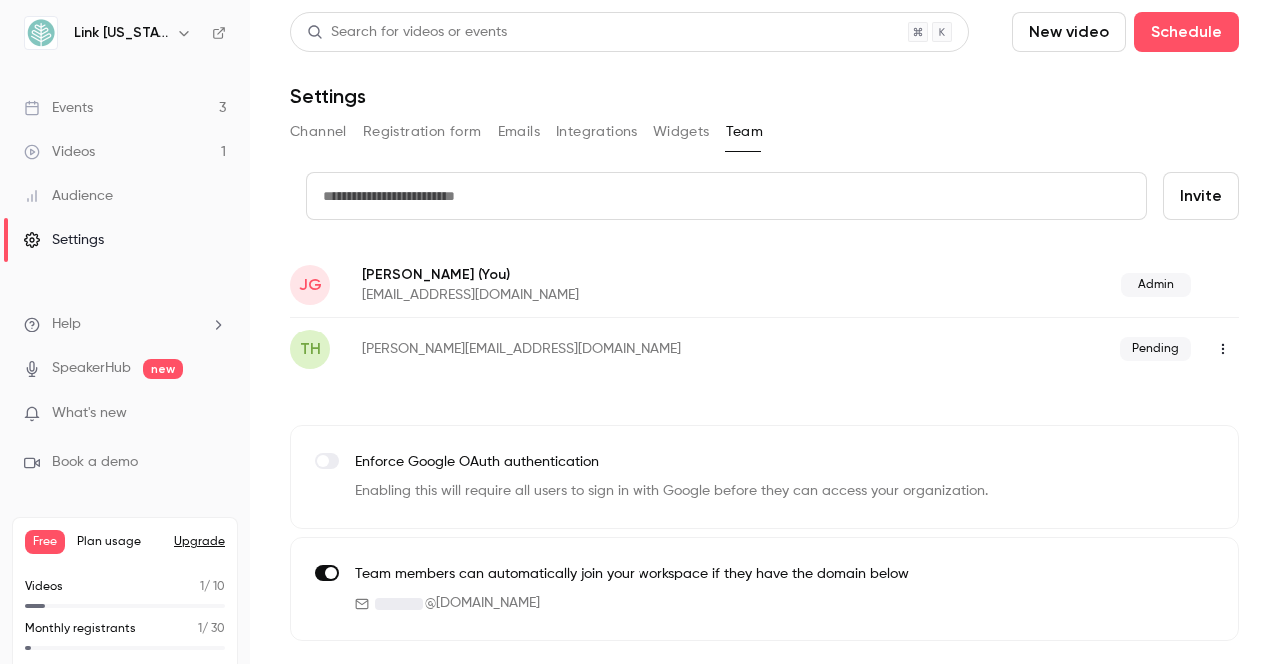
click at [84, 324] on li "Help" at bounding box center [125, 324] width 202 height 21
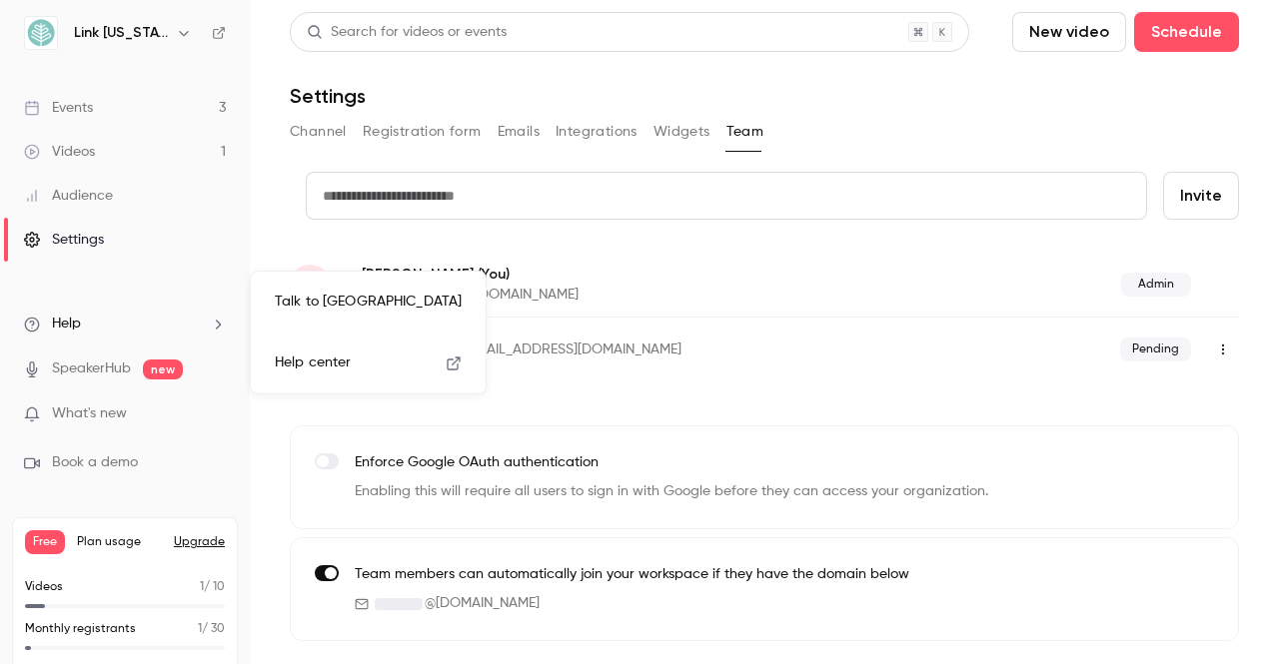
click at [256, 483] on div at bounding box center [639, 332] width 1279 height 664
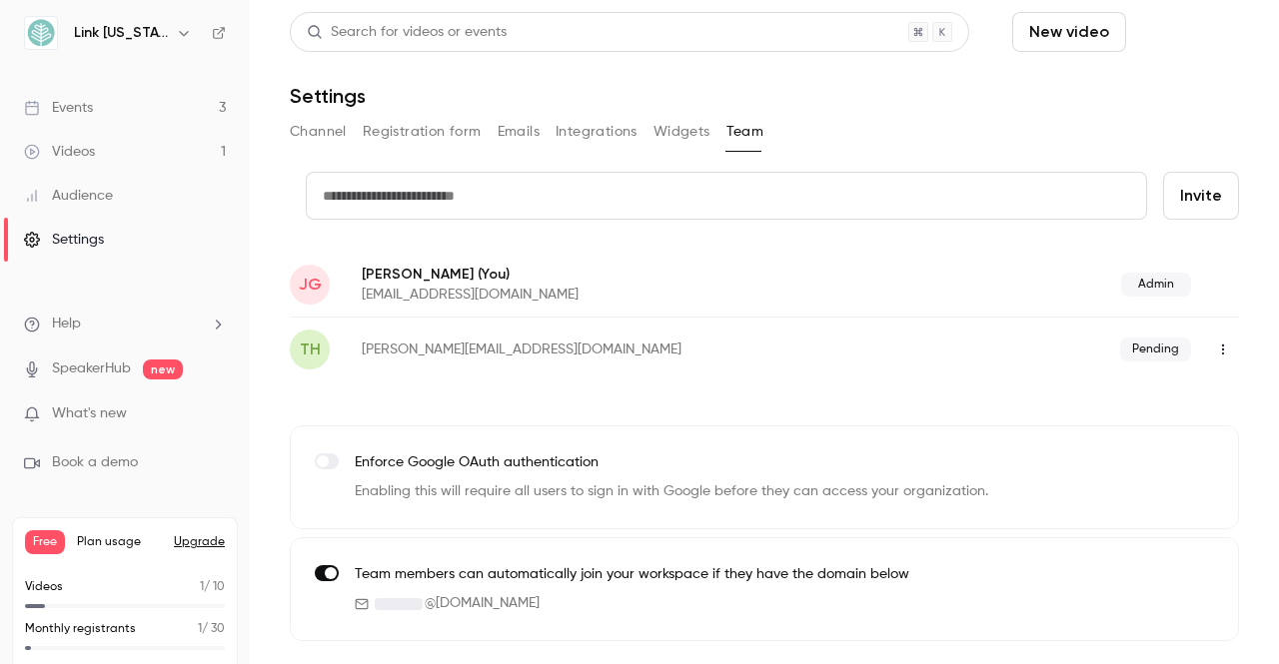
click at [1134, 41] on button "Schedule" at bounding box center [1186, 32] width 105 height 40
click at [1175, 32] on div at bounding box center [639, 332] width 1279 height 664
click at [107, 107] on link "Events 3" at bounding box center [125, 108] width 250 height 44
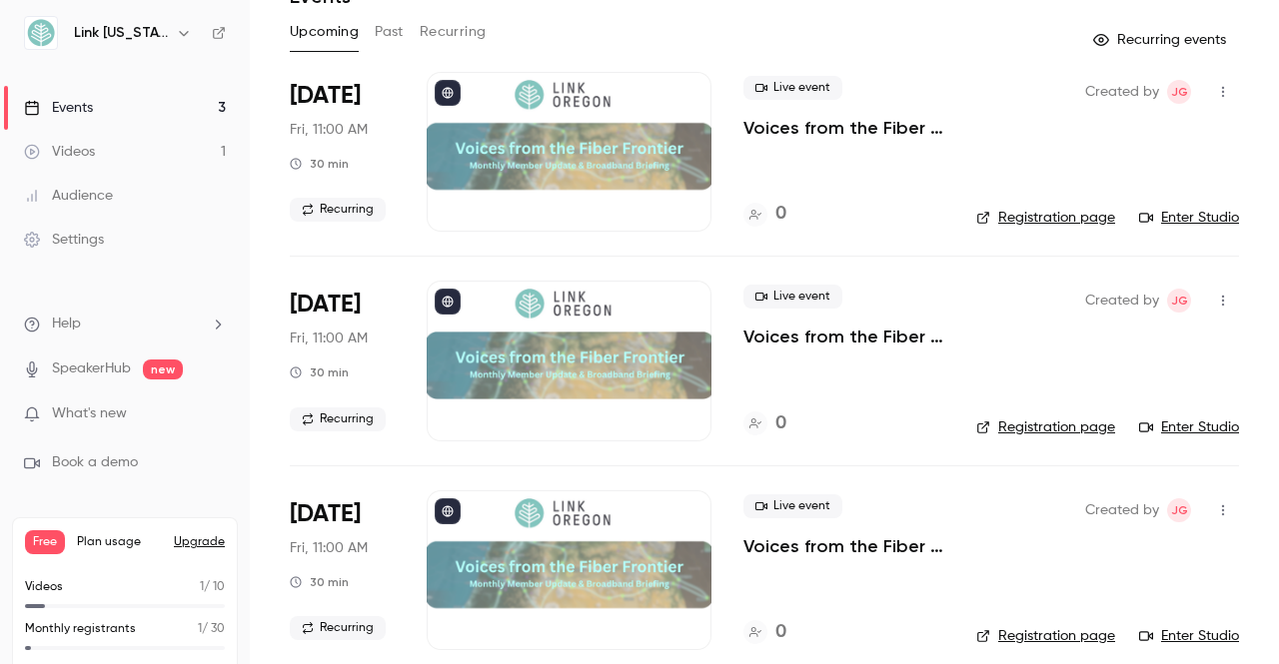
scroll to position [122, 0]
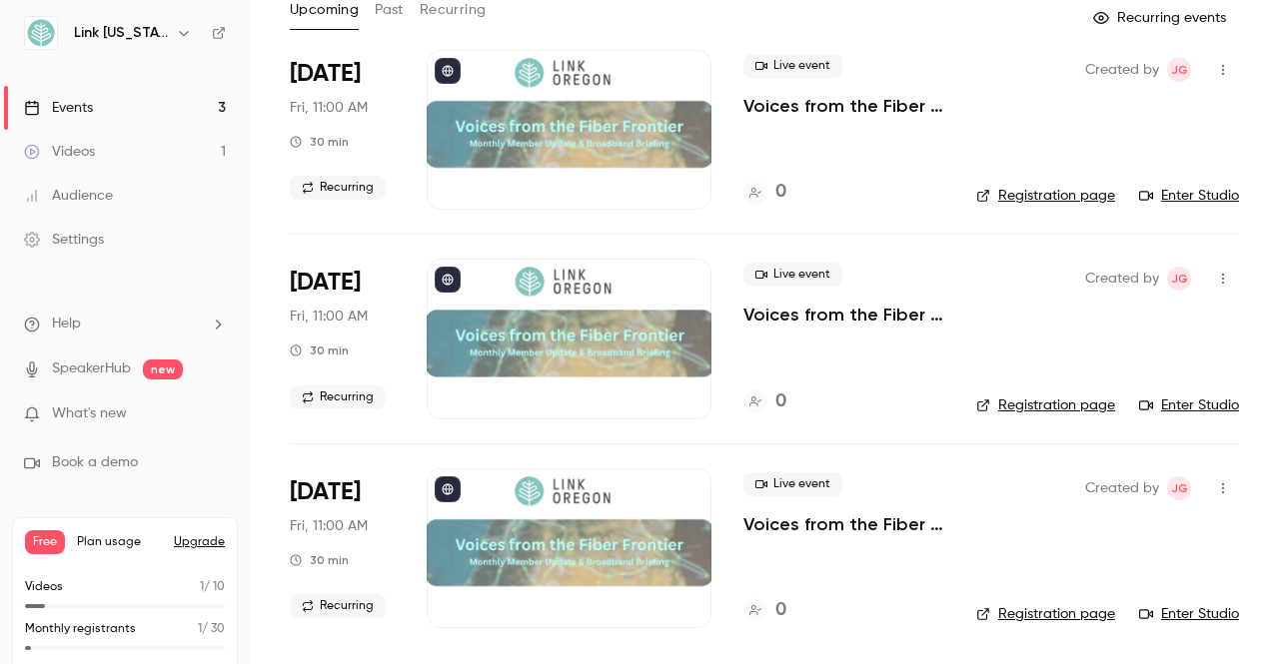
click at [1215, 281] on icon "button" at bounding box center [1223, 279] width 16 height 14
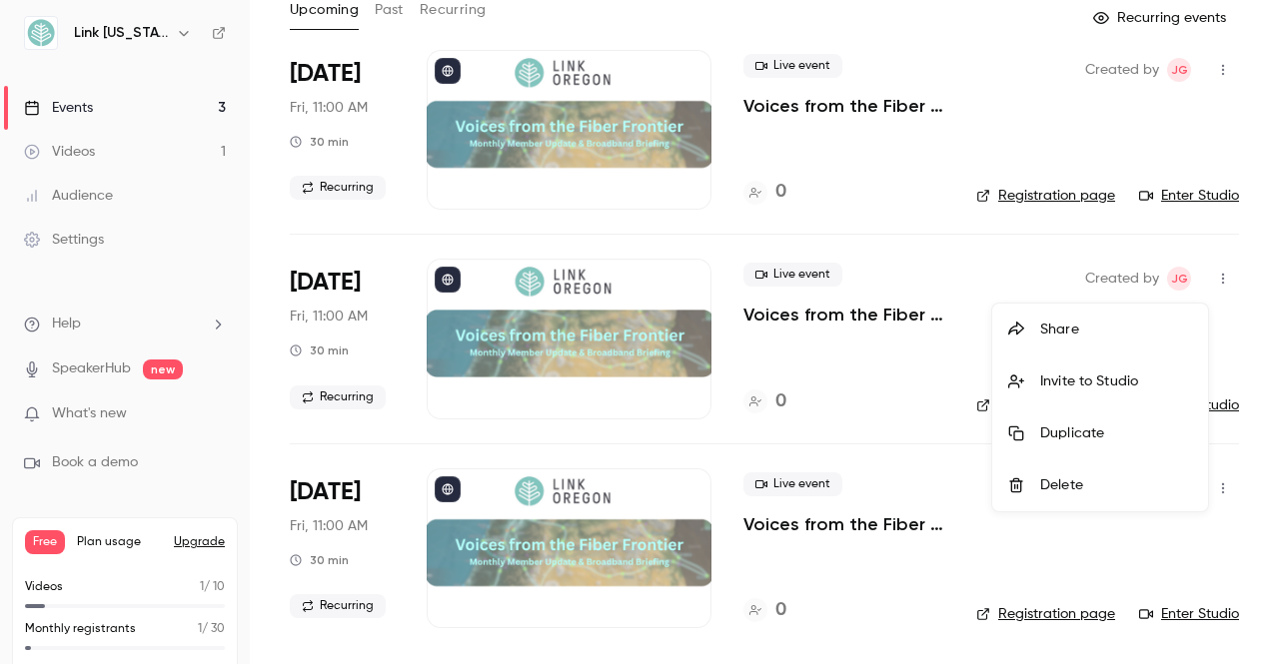
click at [960, 276] on div at bounding box center [639, 332] width 1279 height 664
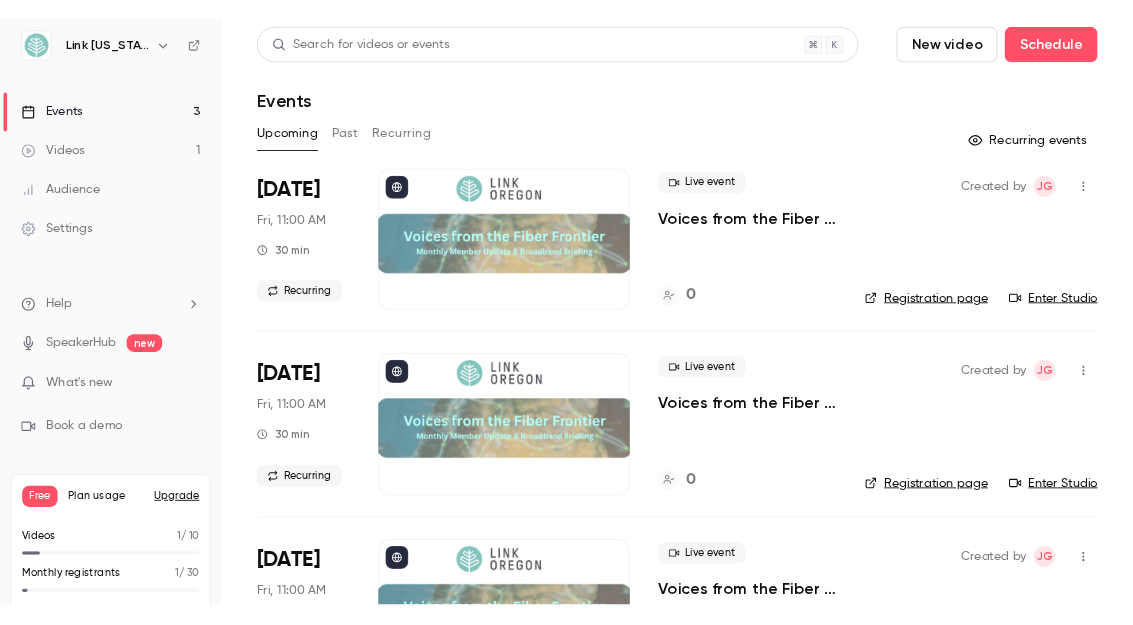
scroll to position [0, 0]
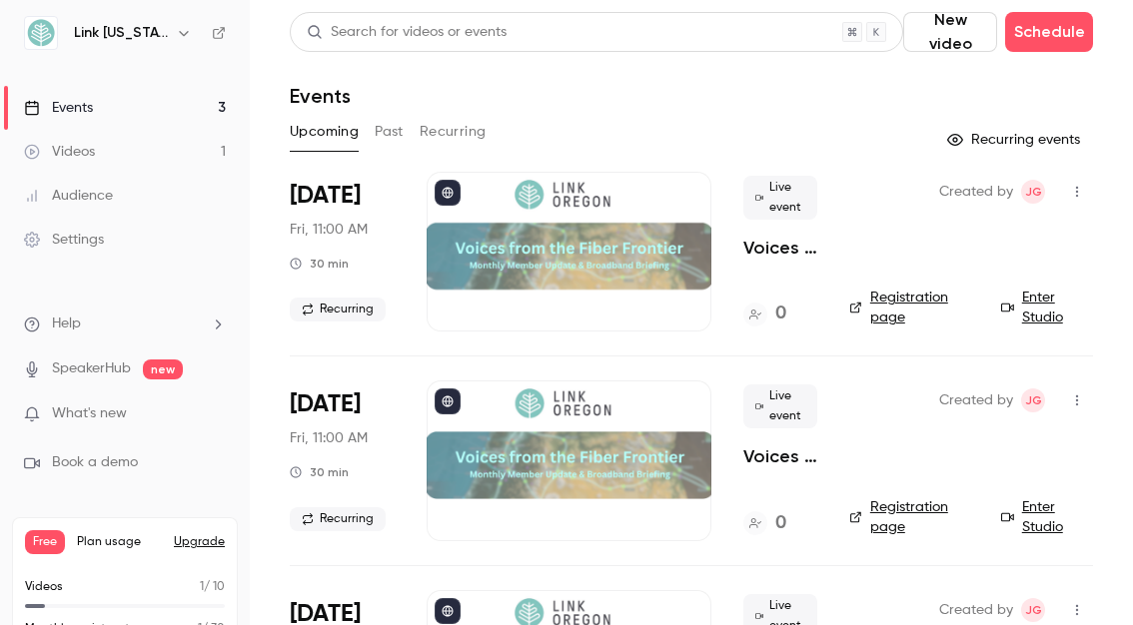
click at [522, 246] on div at bounding box center [569, 252] width 285 height 160
